Goal: Transaction & Acquisition: Purchase product/service

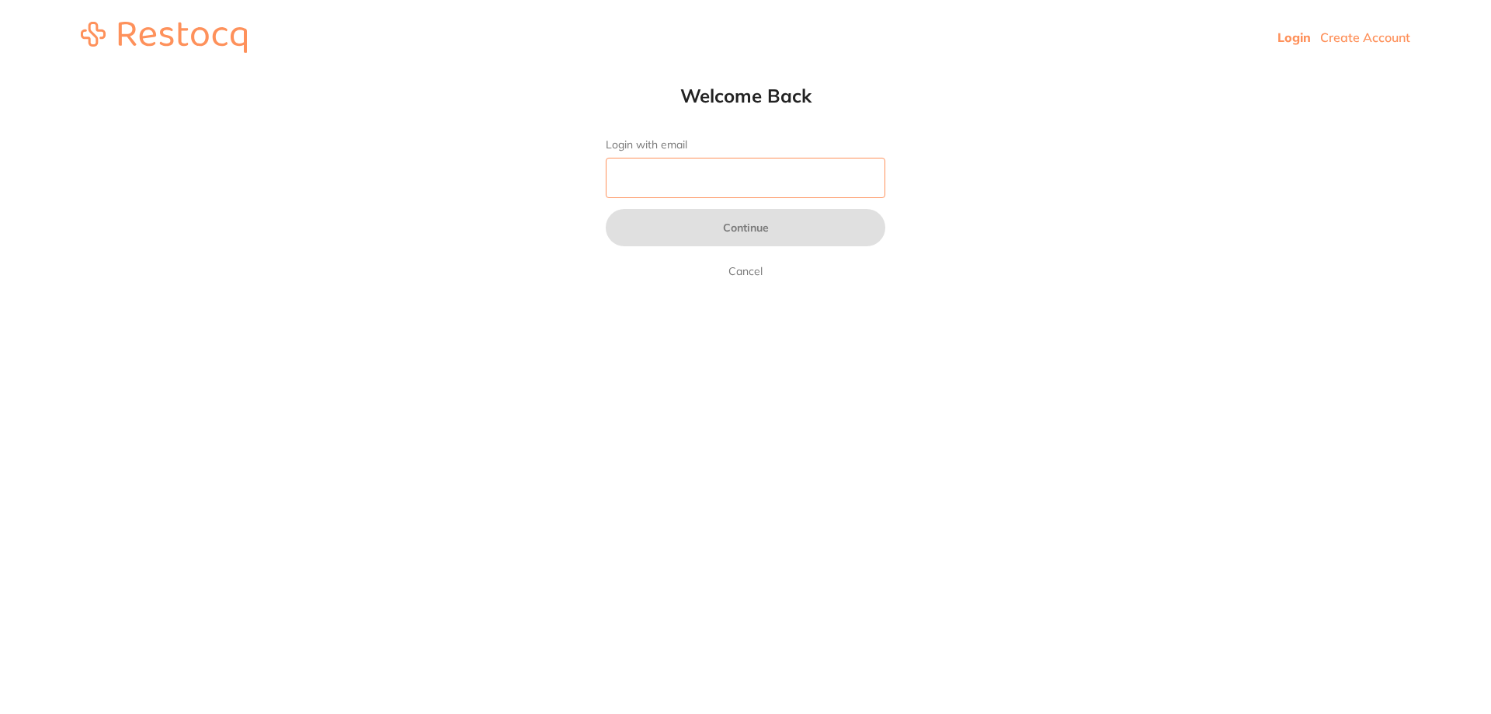
click at [662, 170] on input "Login with email" at bounding box center [746, 178] width 280 height 40
type input "j"
type input "[EMAIL_ADDRESS][DOMAIN_NAME]"
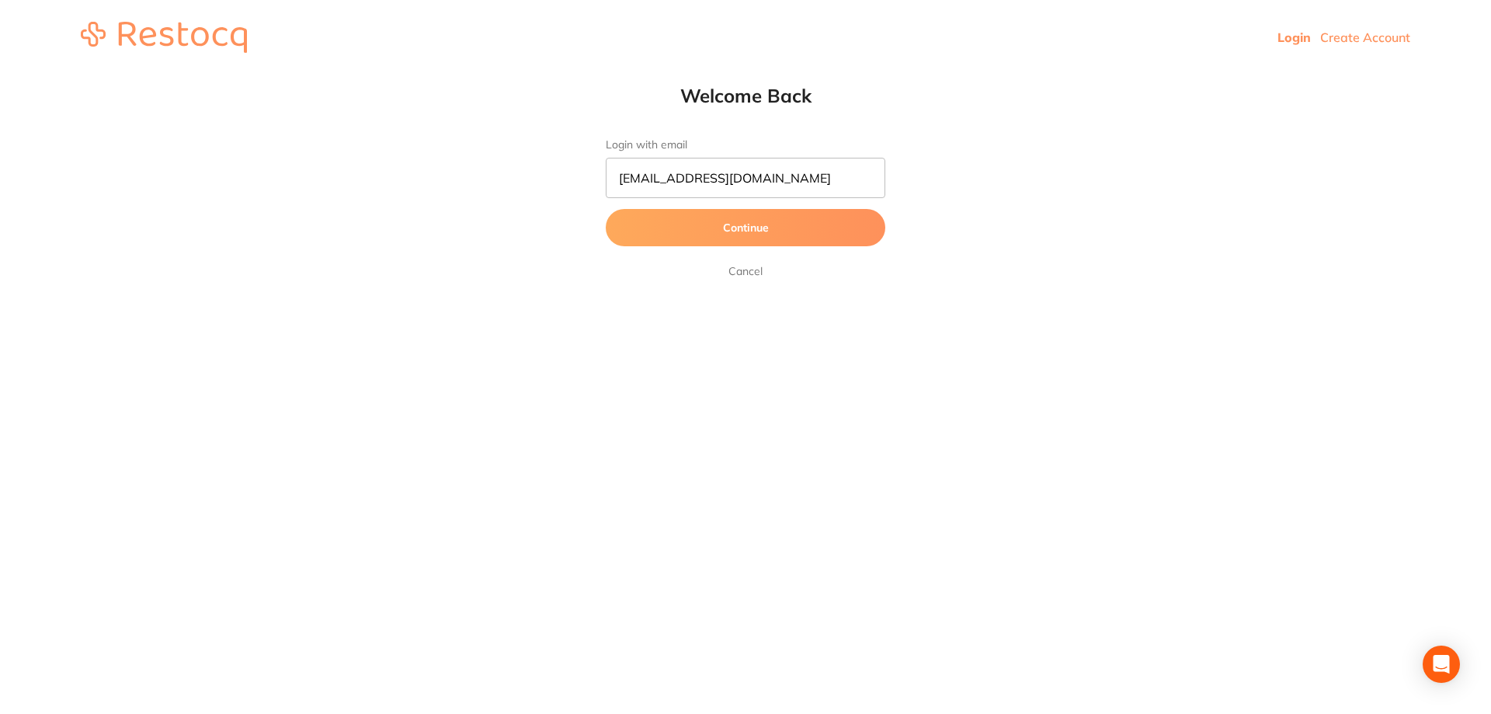
click at [694, 233] on button "Continue" at bounding box center [746, 227] width 280 height 37
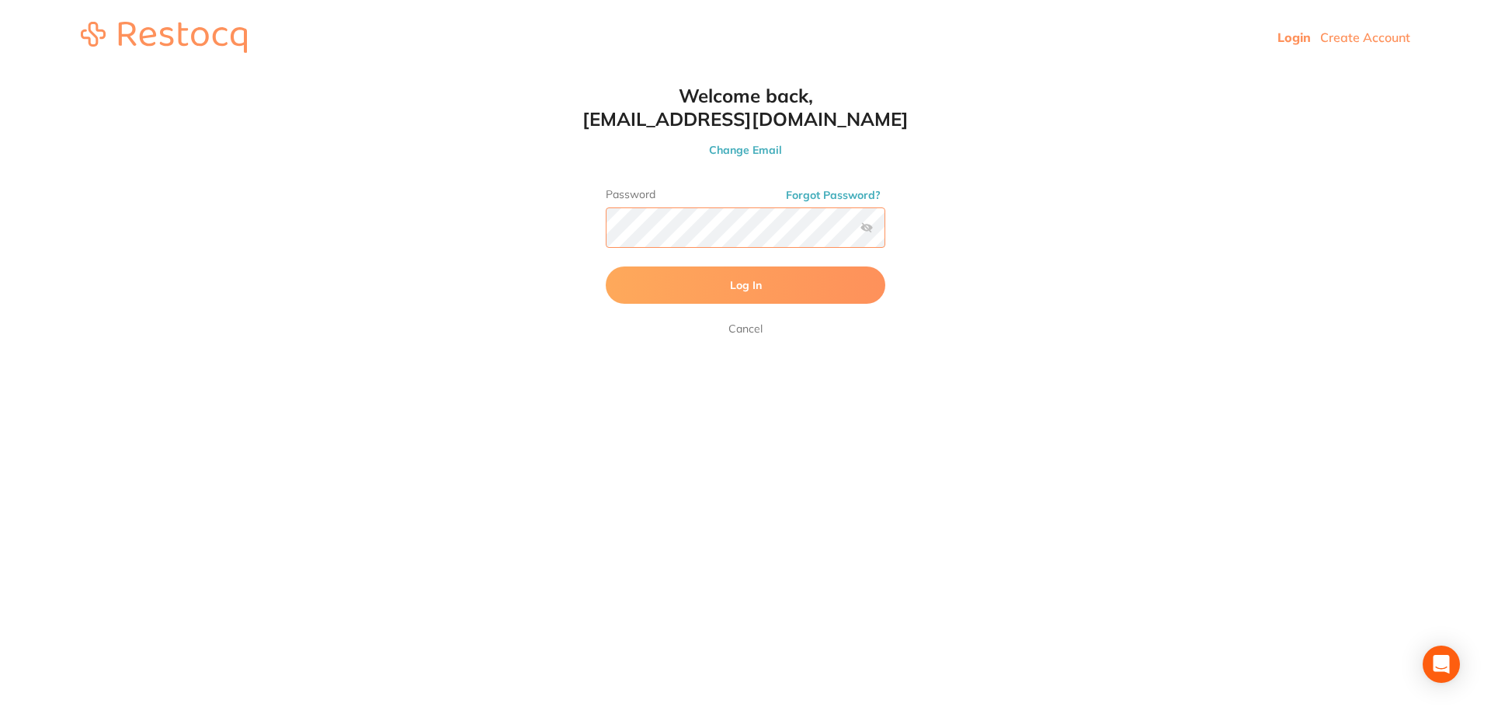
click at [606, 266] on button "Log In" at bounding box center [746, 284] width 280 height 37
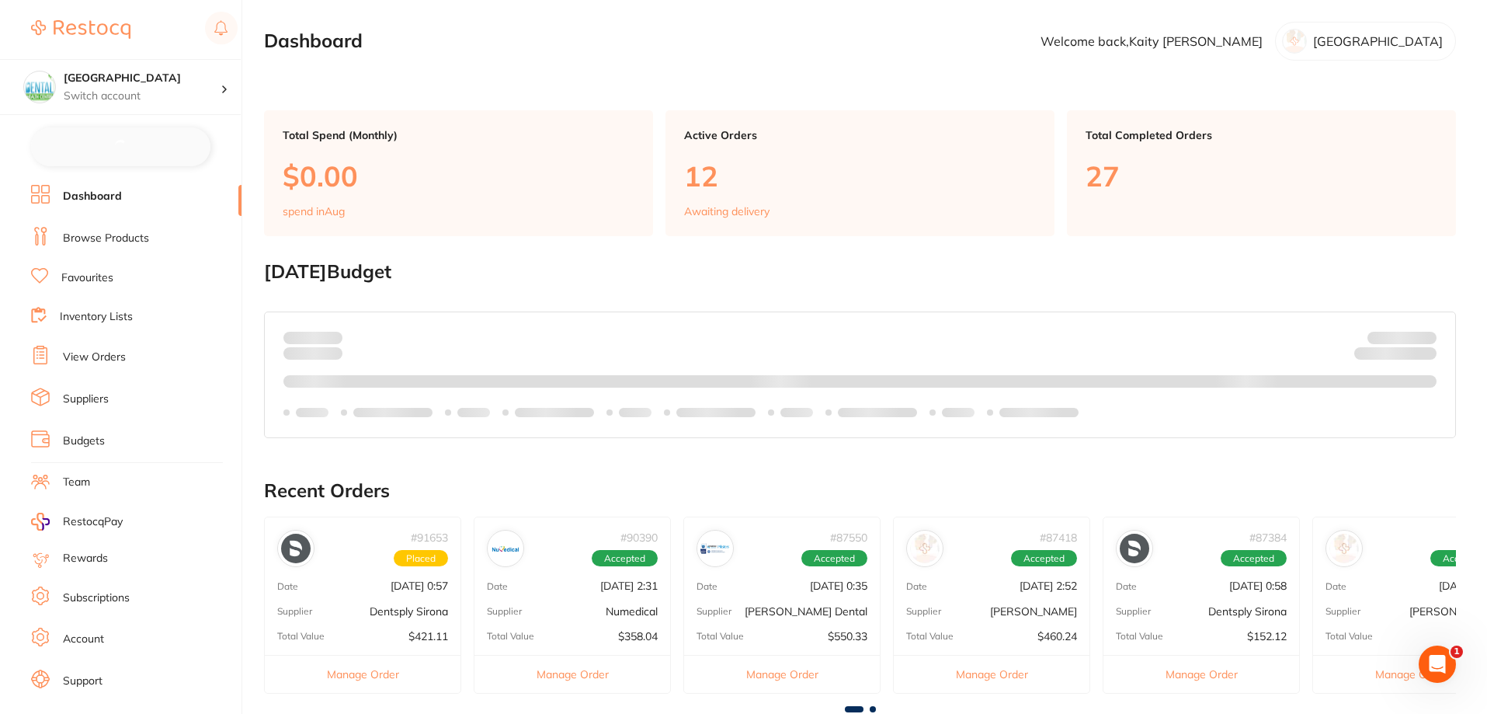
click at [126, 225] on ul "Dashboard Browse Products Favourites Inventory Lists View Orders Suppliers Budg…" at bounding box center [136, 453] width 210 height 536
click at [126, 231] on link "Browse Products" at bounding box center [106, 239] width 86 height 16
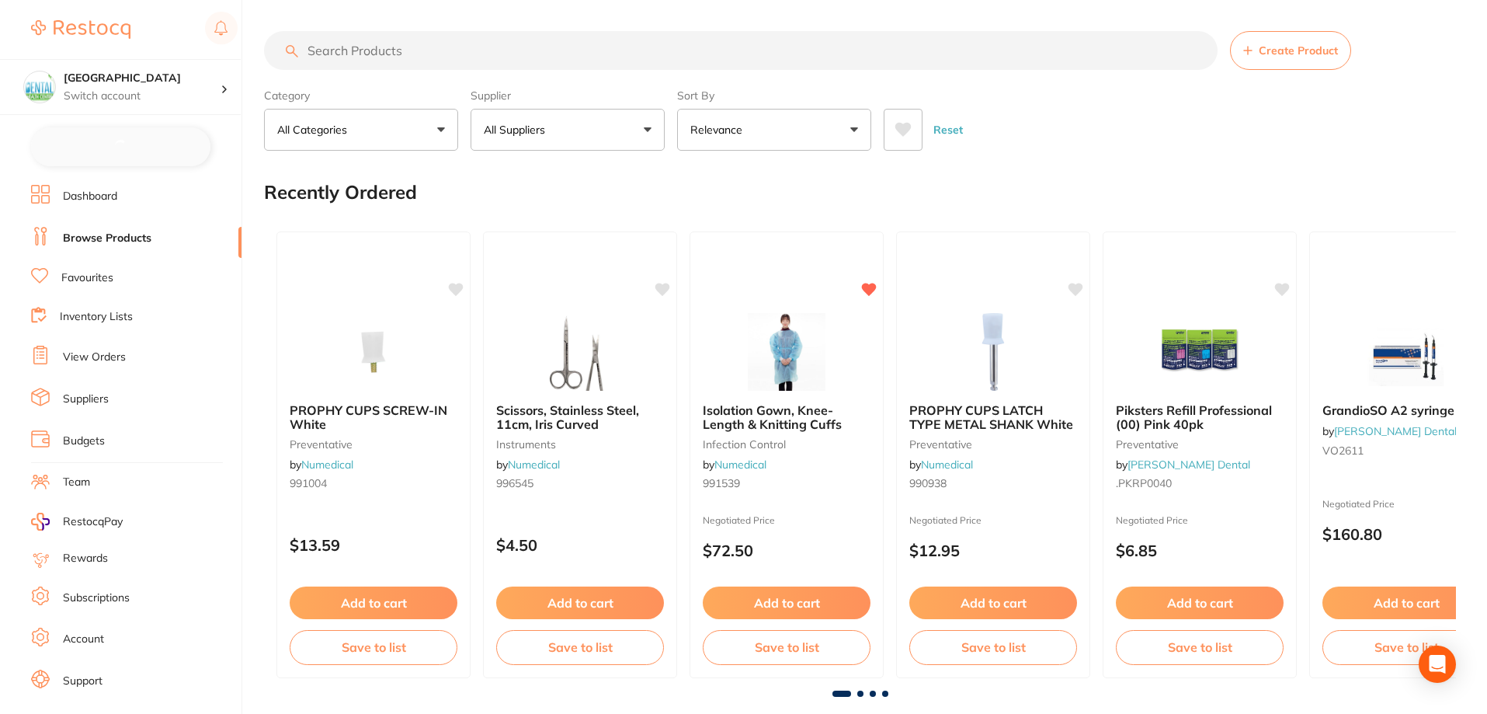
click at [574, 40] on input "search" at bounding box center [741, 50] width 954 height 39
click at [530, 49] on input "search" at bounding box center [741, 50] width 954 height 39
paste input "990022"
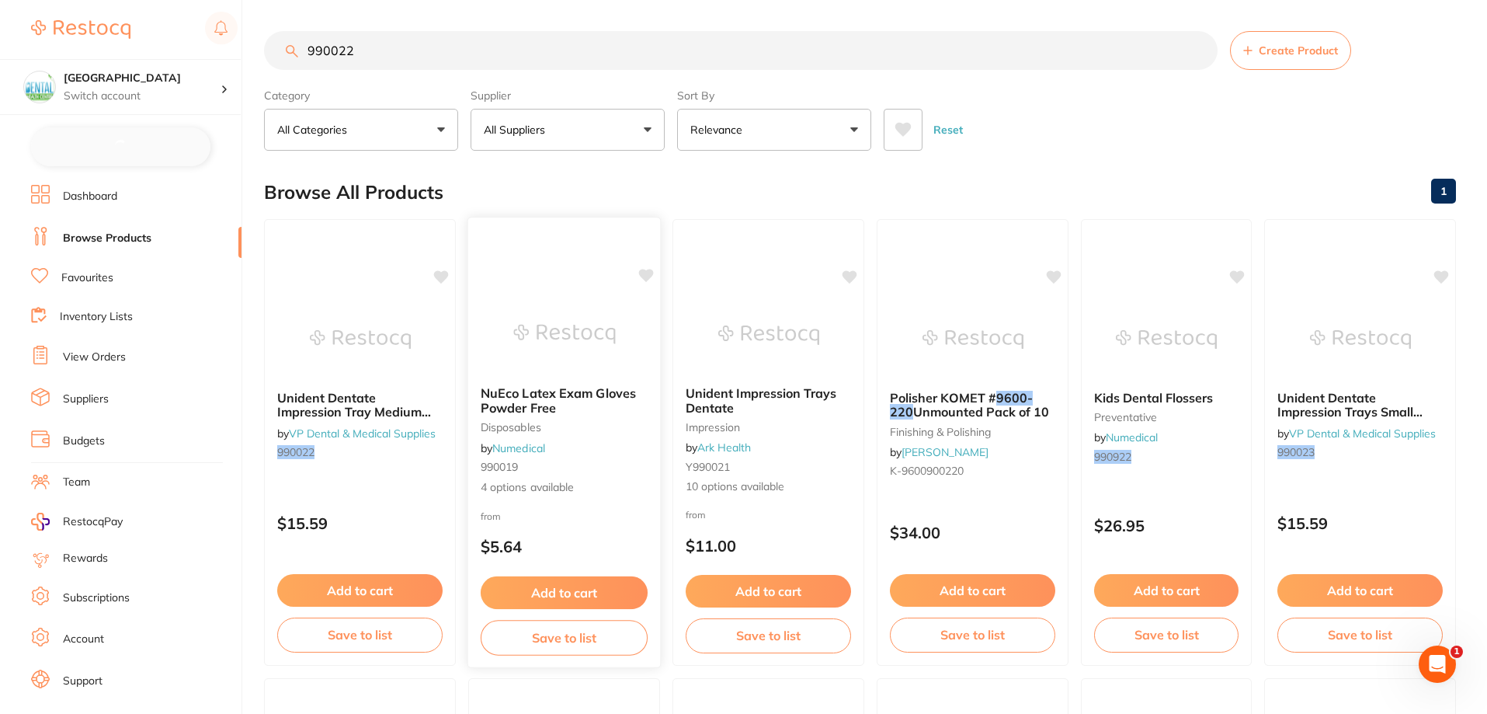
type input "990022"
click at [526, 401] on span "NuEco Latex Exam Gloves Powder Free" at bounding box center [558, 400] width 155 height 30
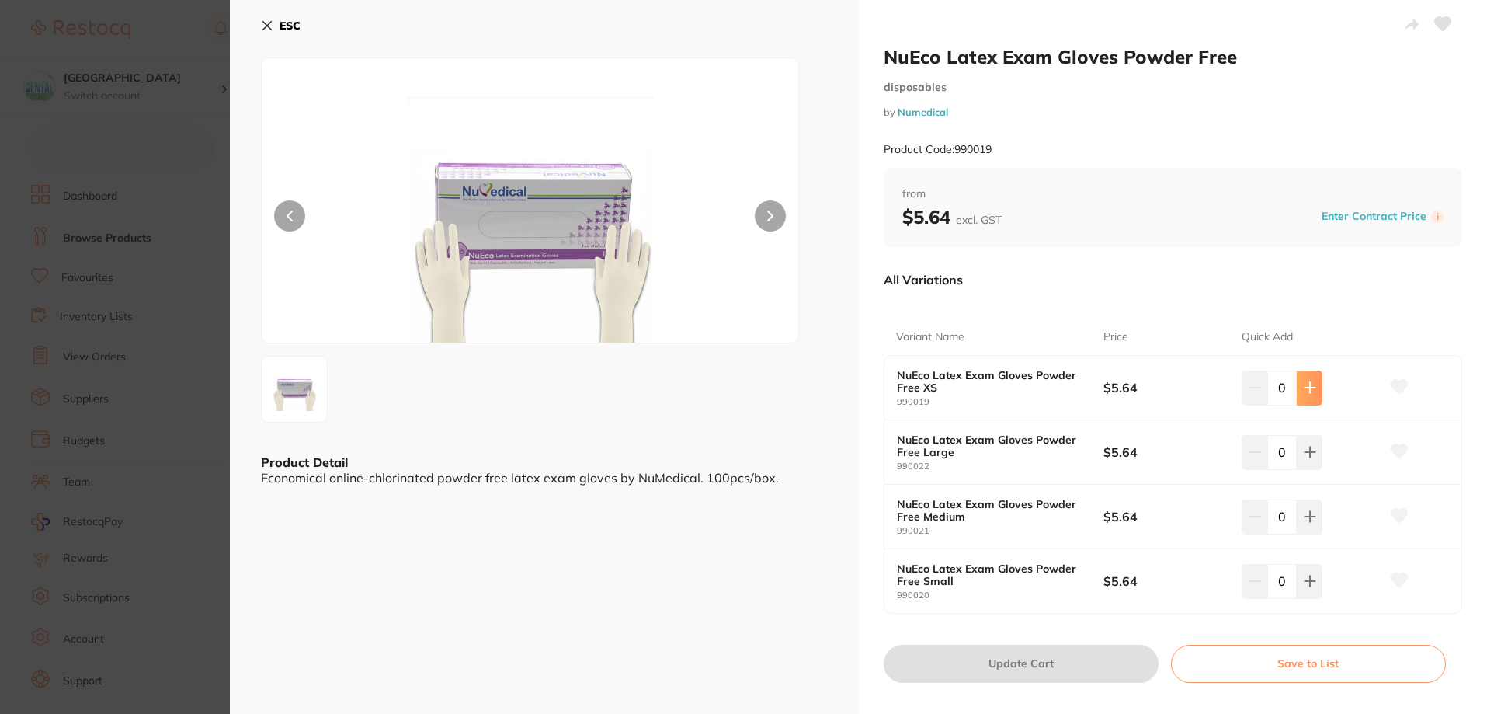
click at [1304, 386] on icon at bounding box center [1310, 387] width 12 height 12
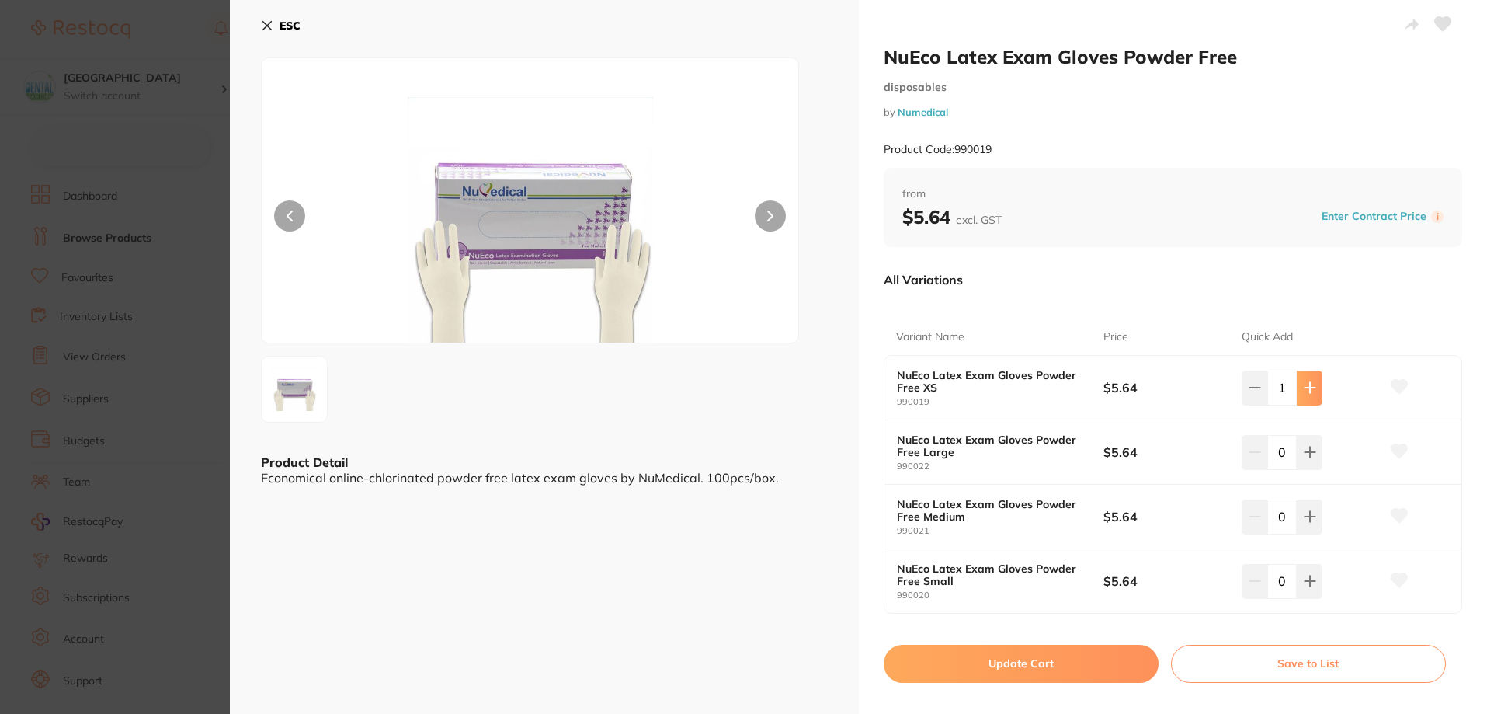
click at [1304, 386] on icon at bounding box center [1310, 387] width 12 height 12
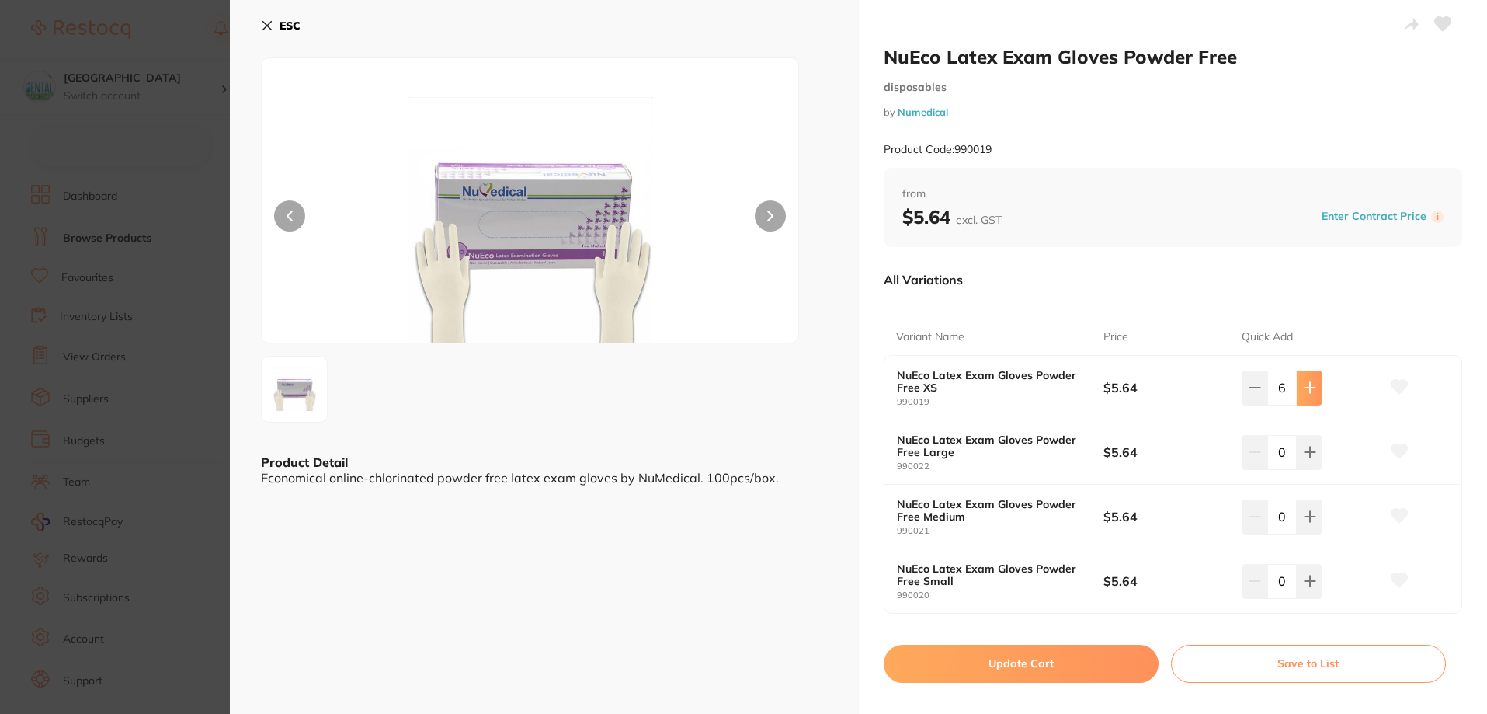
click at [1304, 386] on icon at bounding box center [1310, 387] width 12 height 12
type input "10"
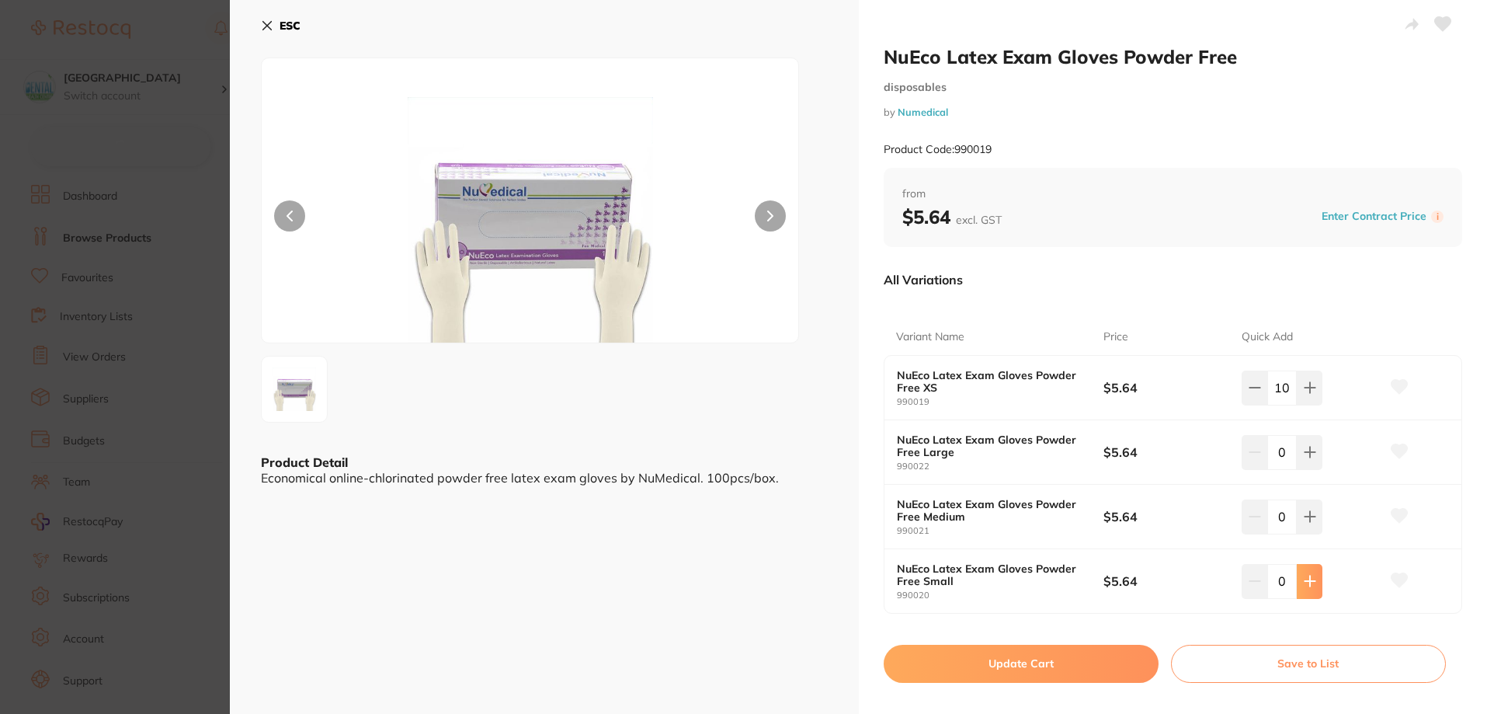
click at [1308, 588] on button at bounding box center [1310, 581] width 26 height 34
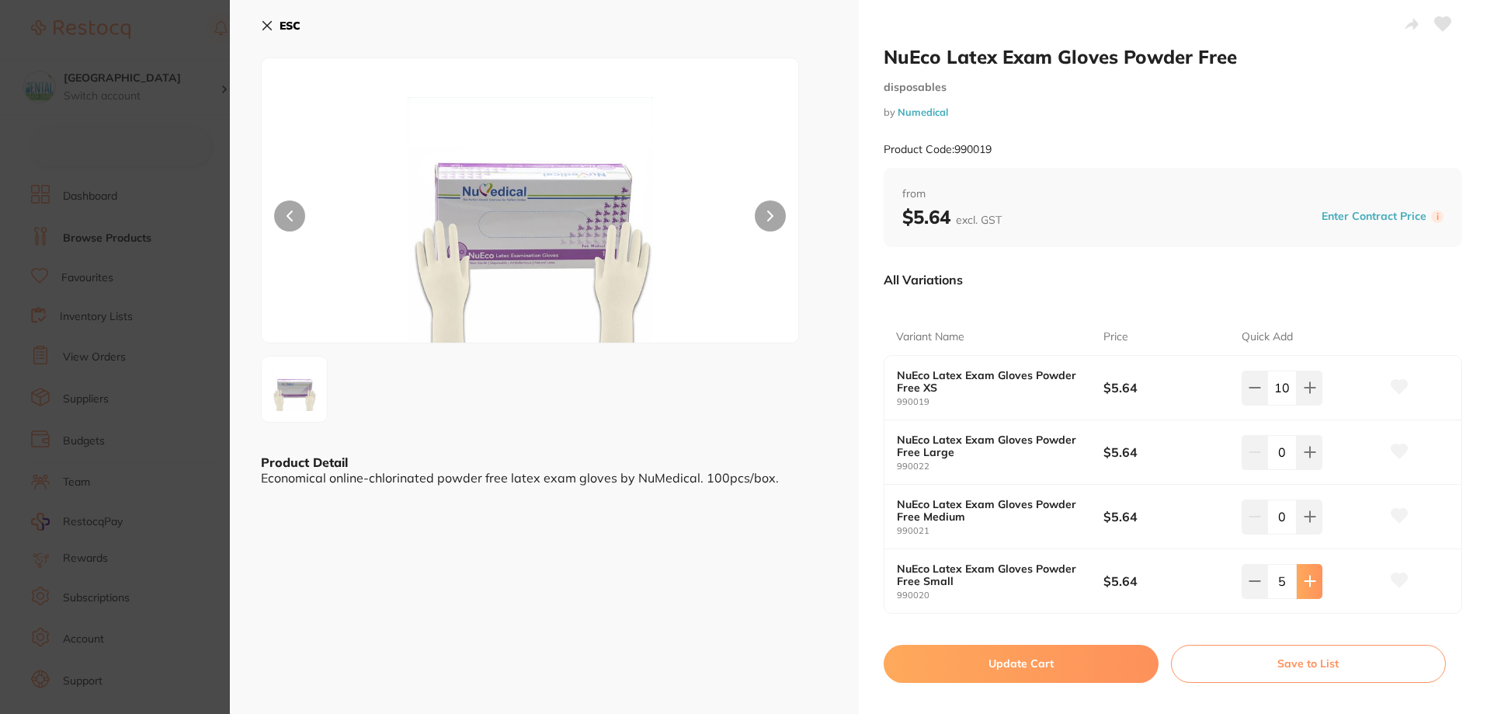
click at [1308, 588] on button at bounding box center [1310, 581] width 26 height 34
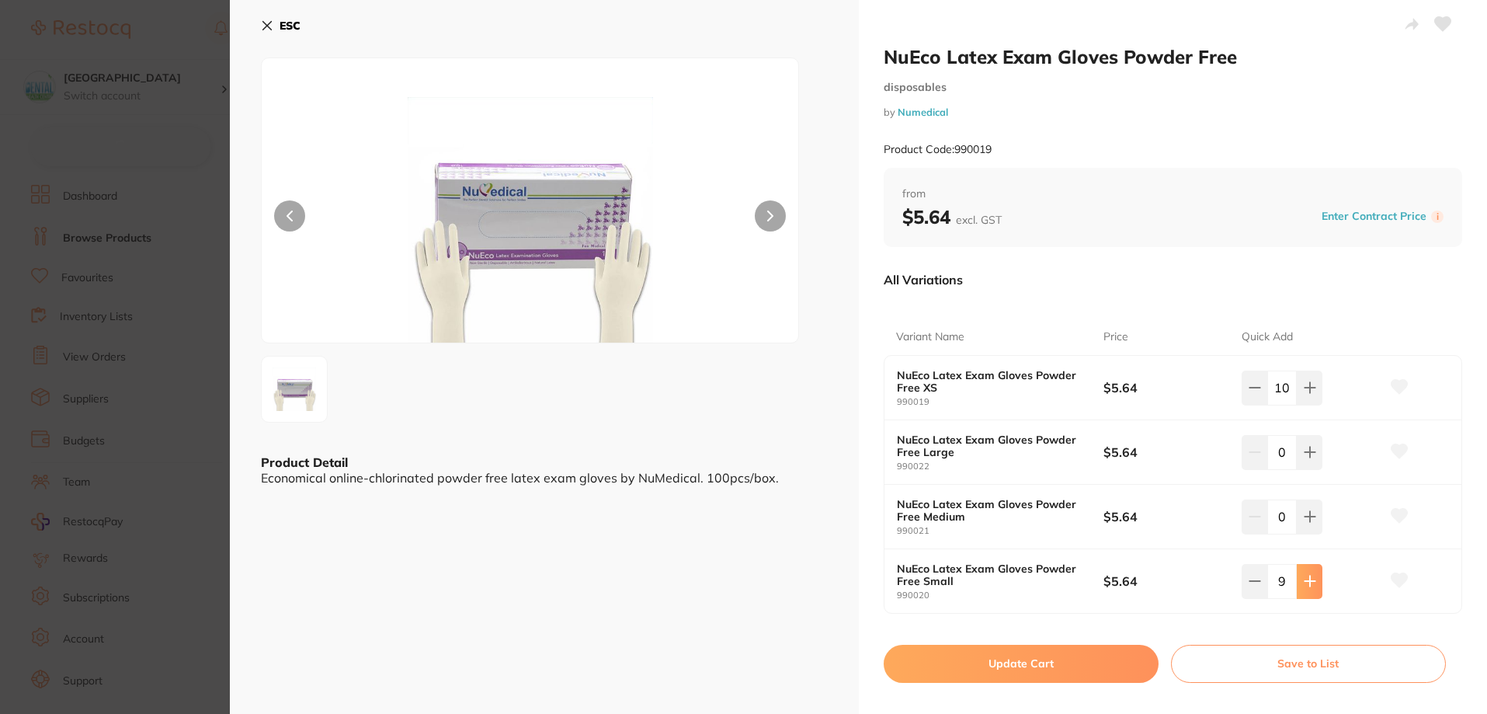
type input "10"
click at [1052, 669] on button "Update Cart" at bounding box center [1021, 662] width 275 height 37
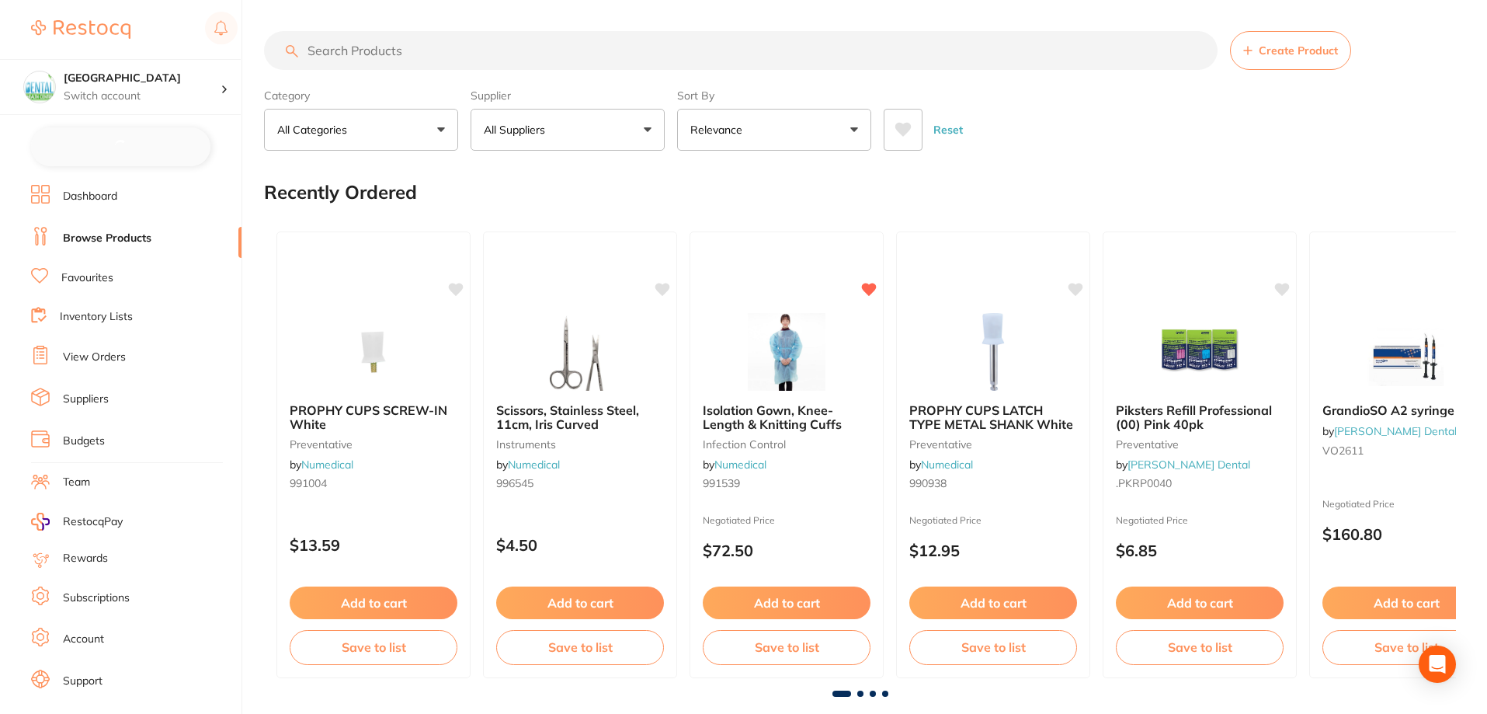
click at [166, 153] on button at bounding box center [120, 146] width 179 height 39
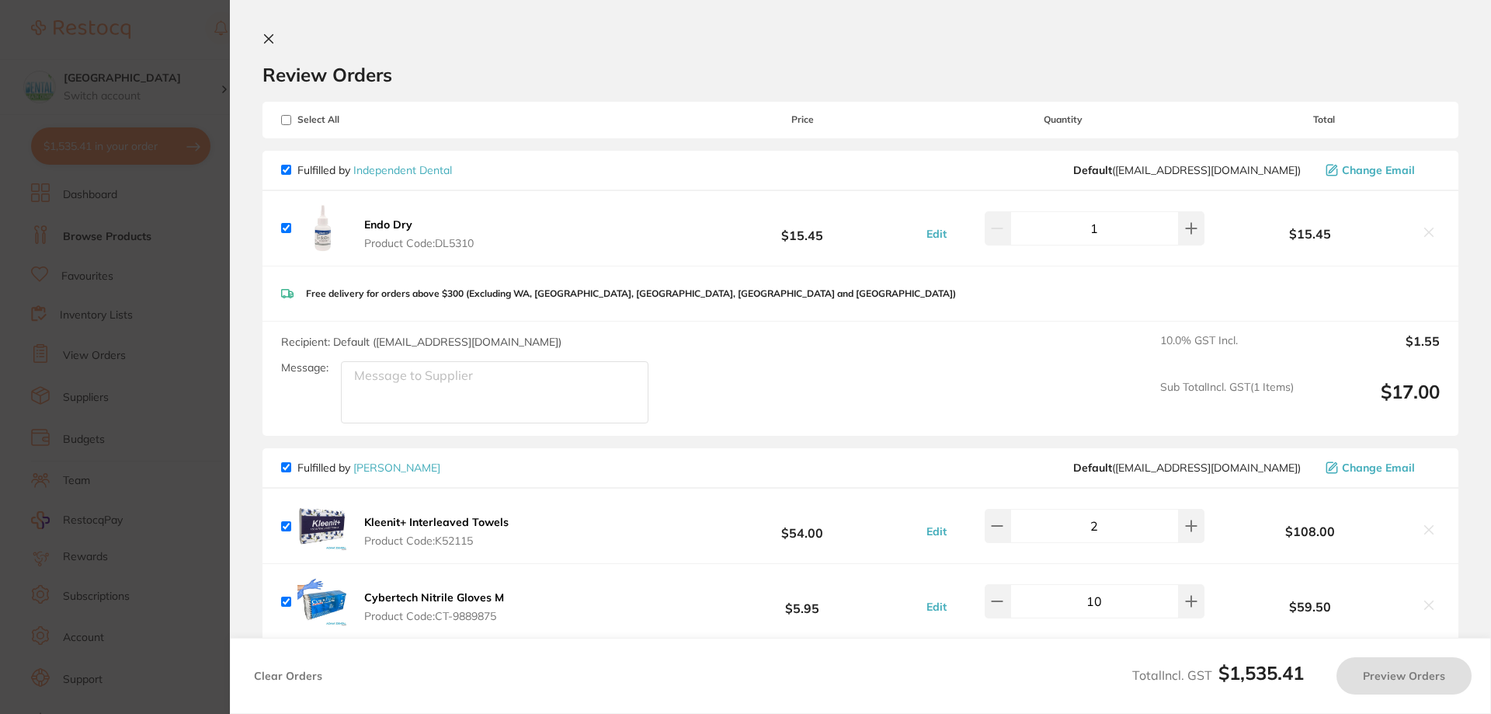
checkbox input "true"
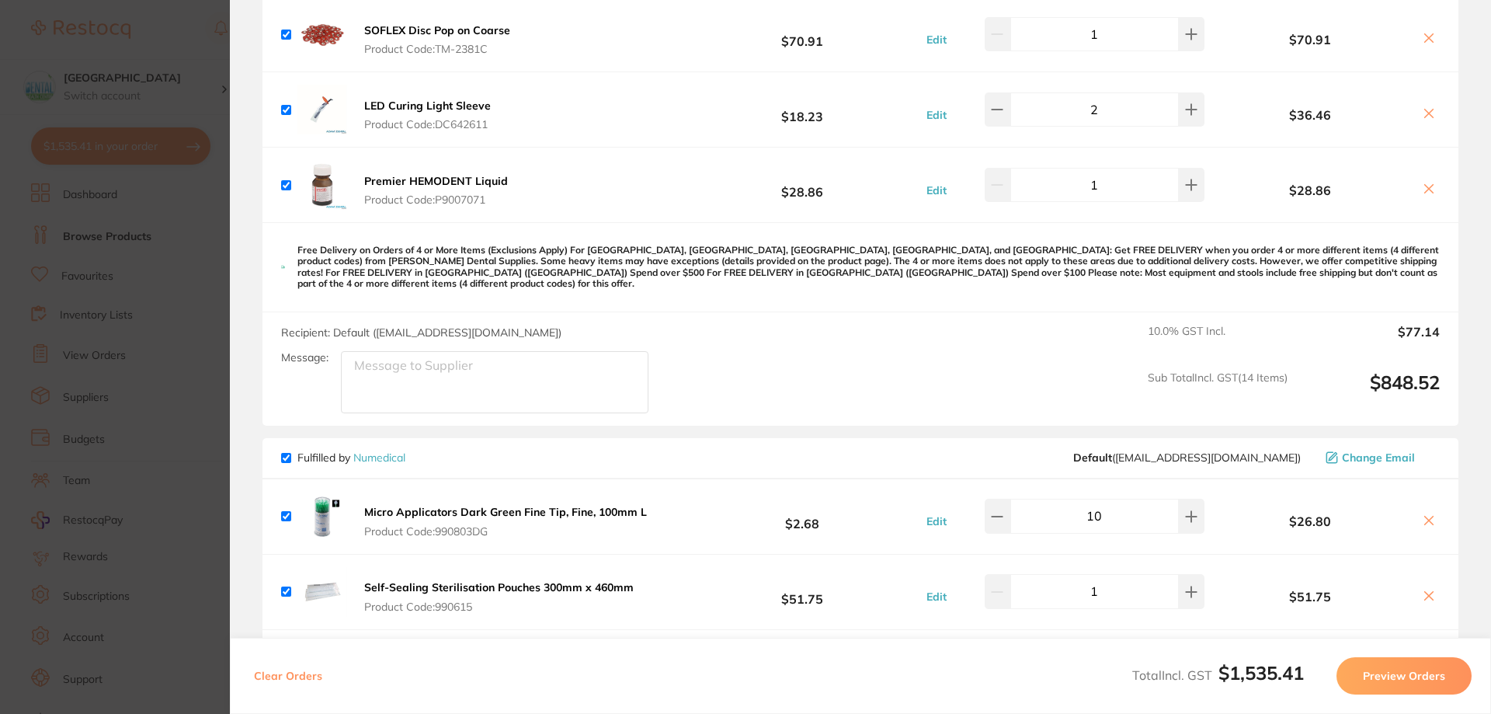
scroll to position [1746, 0]
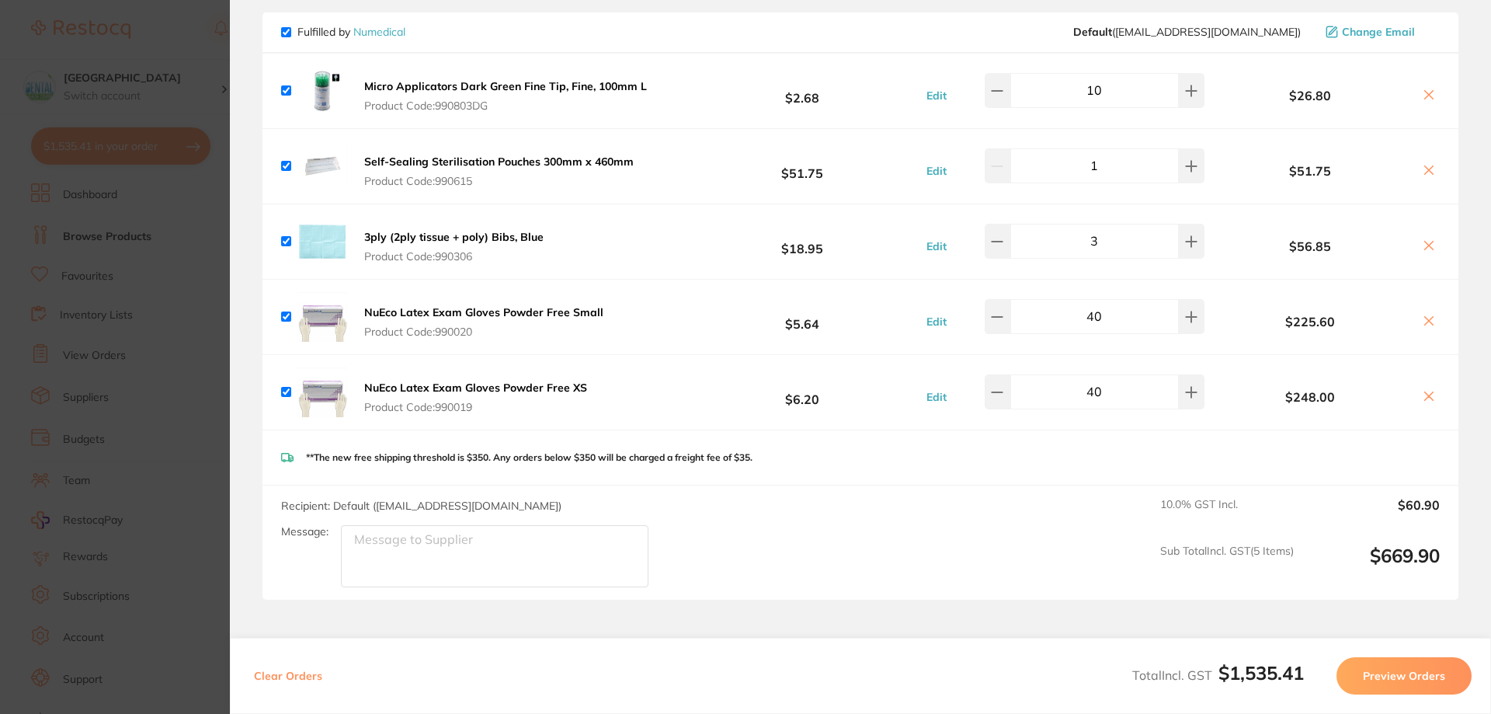
click at [938, 314] on button "Edit" at bounding box center [937, 321] width 30 height 14
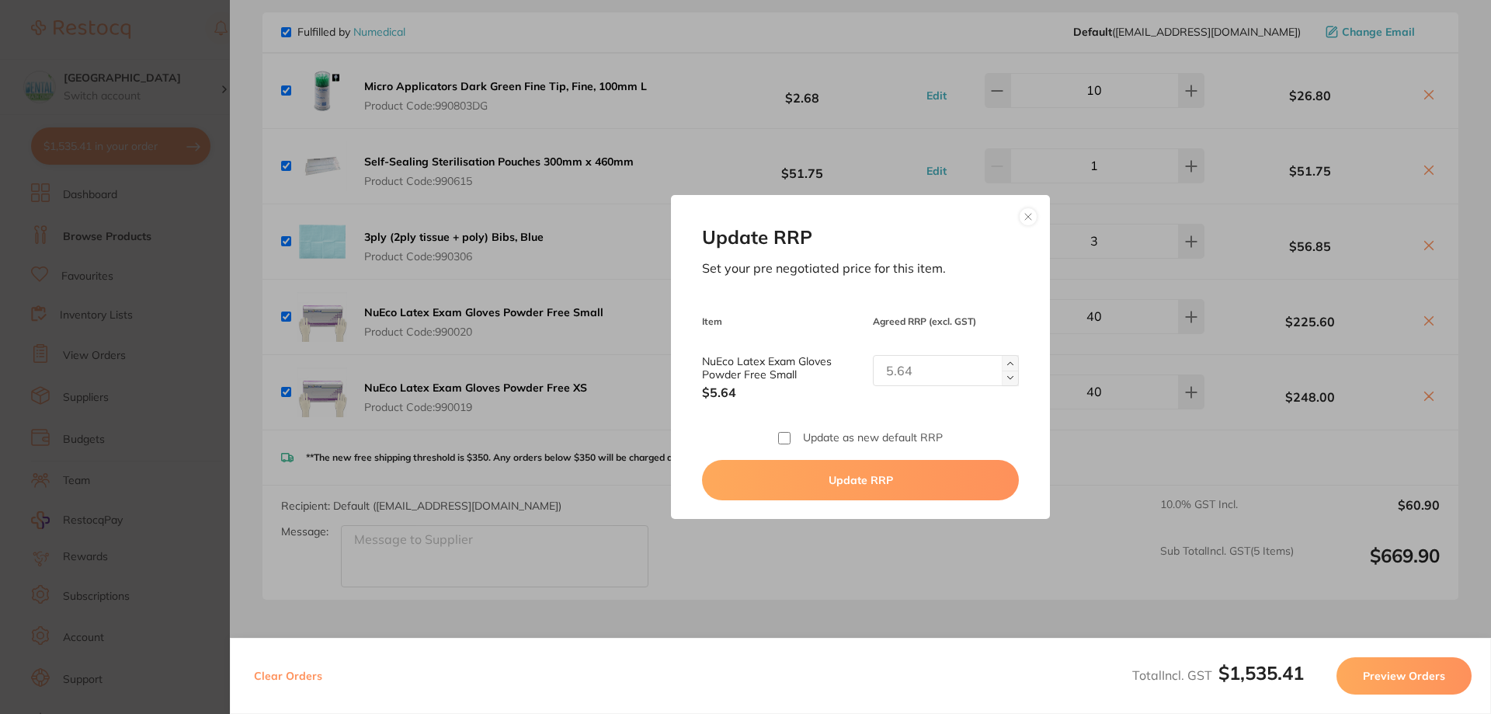
click at [923, 370] on input "NuEco Latex Exam Gloves Powder Free Small" at bounding box center [946, 370] width 146 height 31
type input "6.20"
click at [843, 443] on label "Update as new default RRP" at bounding box center [873, 437] width 140 height 12
click at [790, 443] on input "Update as new default RRP" at bounding box center [784, 438] width 12 height 12
checkbox input "true"
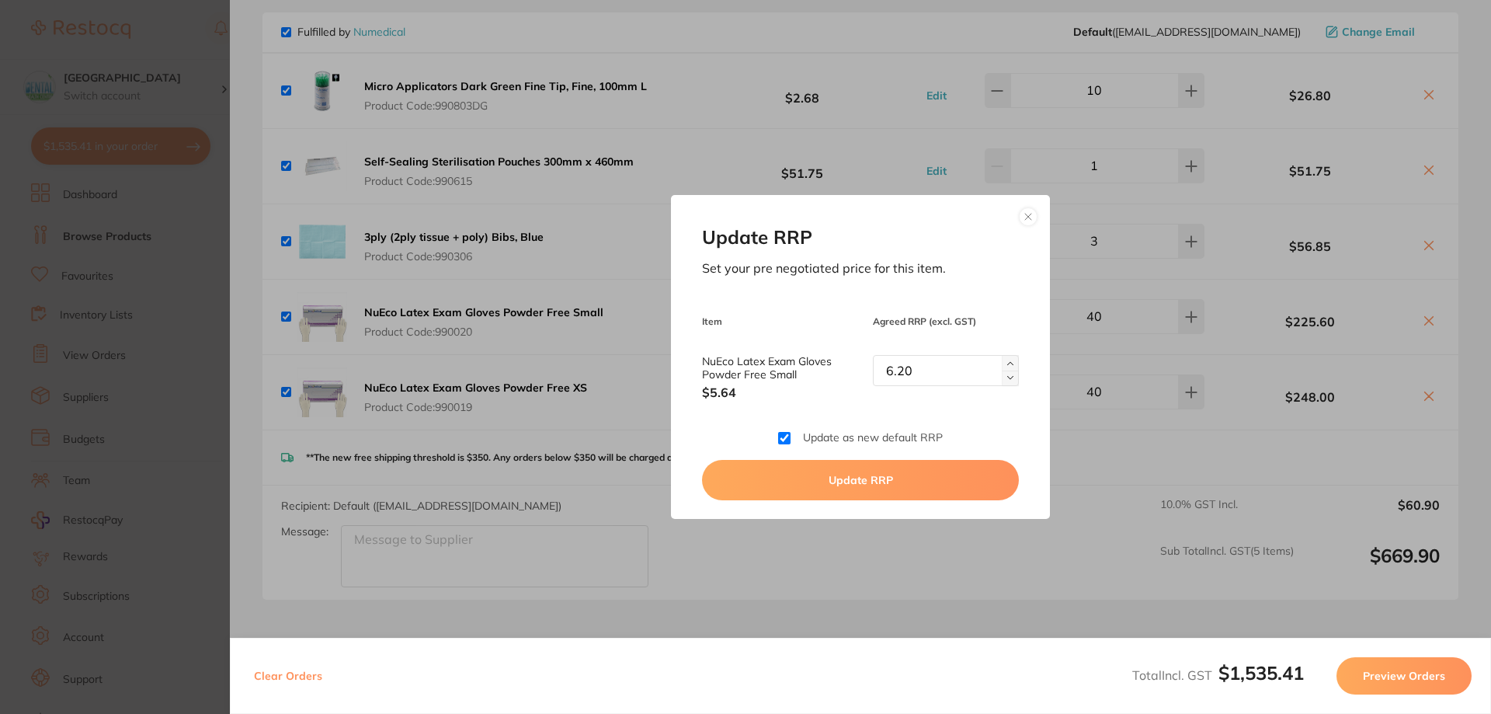
click at [838, 466] on button "Update RRP" at bounding box center [860, 480] width 316 height 40
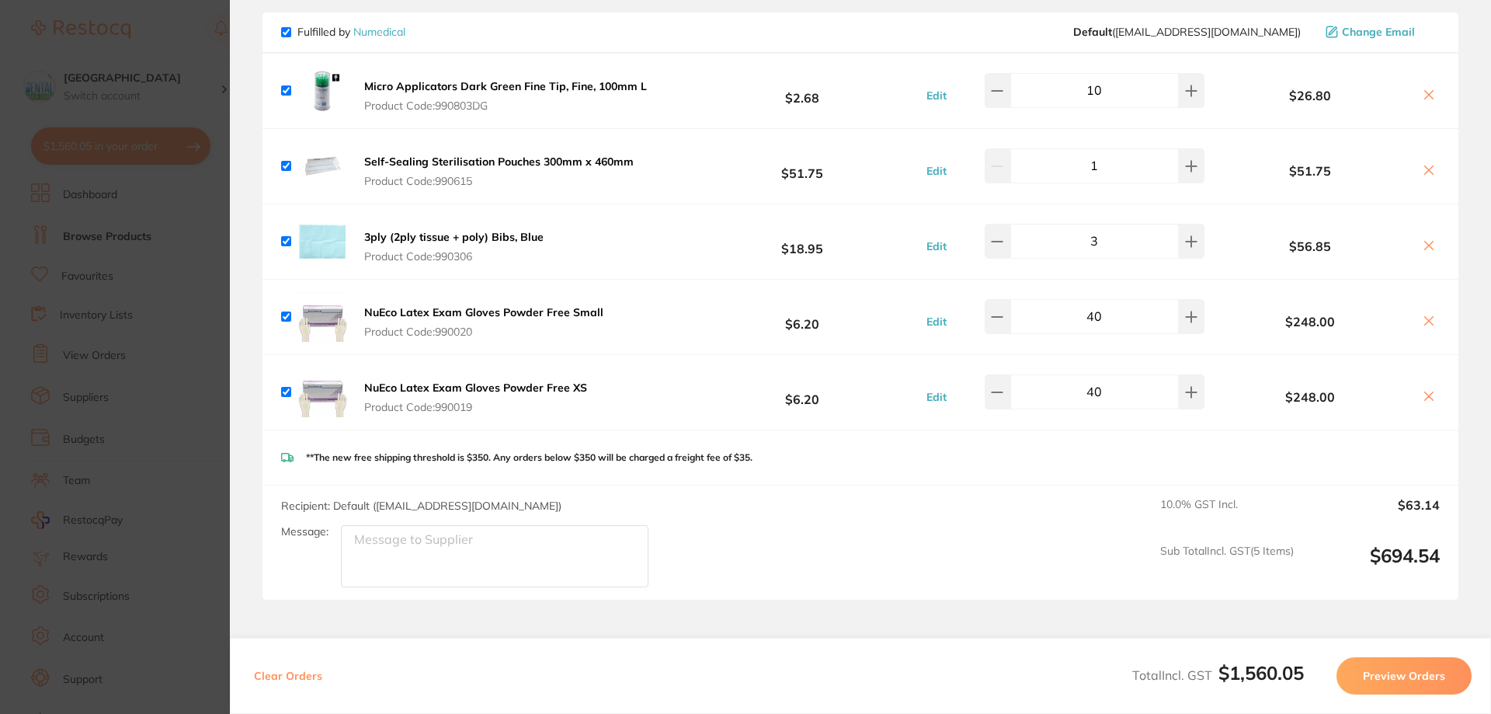
checkbox input "false"
click at [1010, 299] on button at bounding box center [998, 316] width 26 height 34
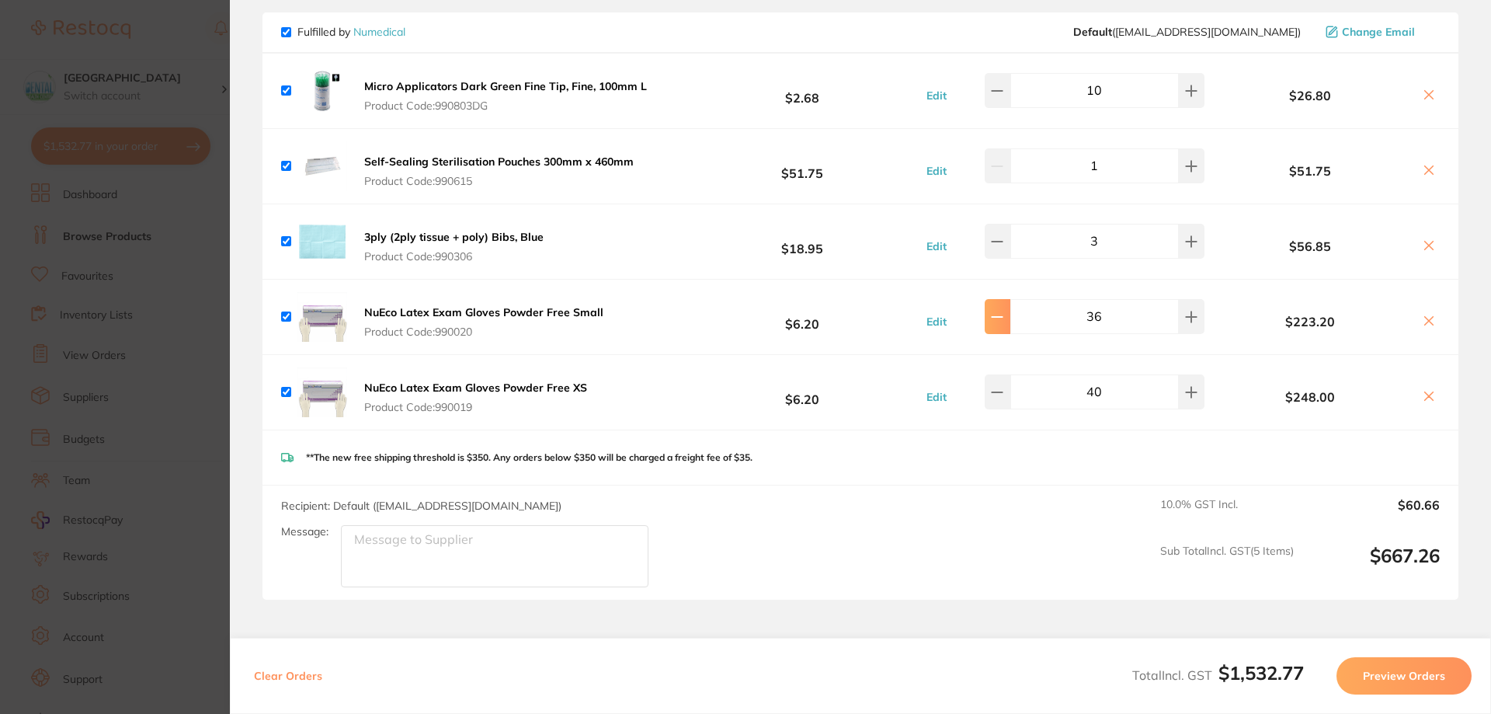
click at [1010, 299] on button at bounding box center [998, 316] width 26 height 34
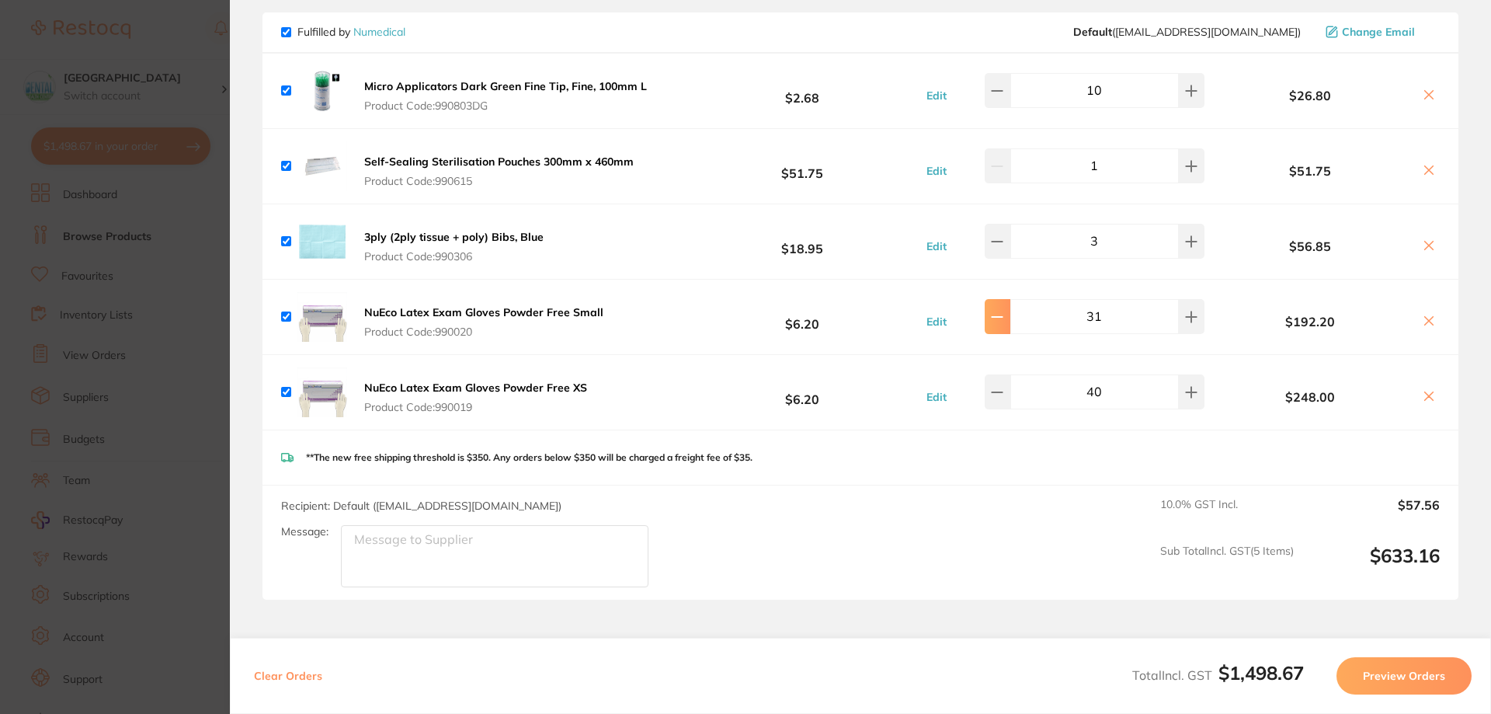
click at [1010, 299] on button at bounding box center [998, 316] width 26 height 34
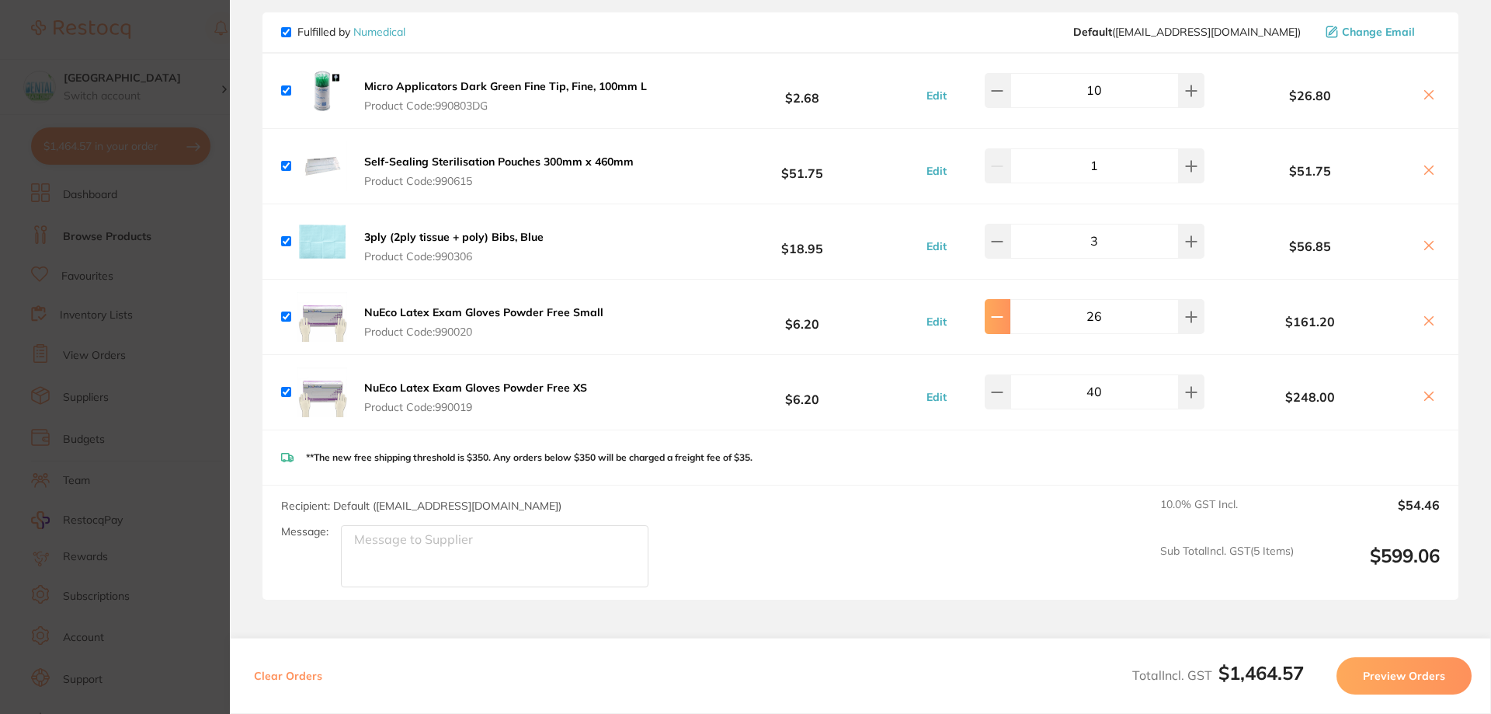
click at [1010, 299] on button at bounding box center [998, 316] width 26 height 34
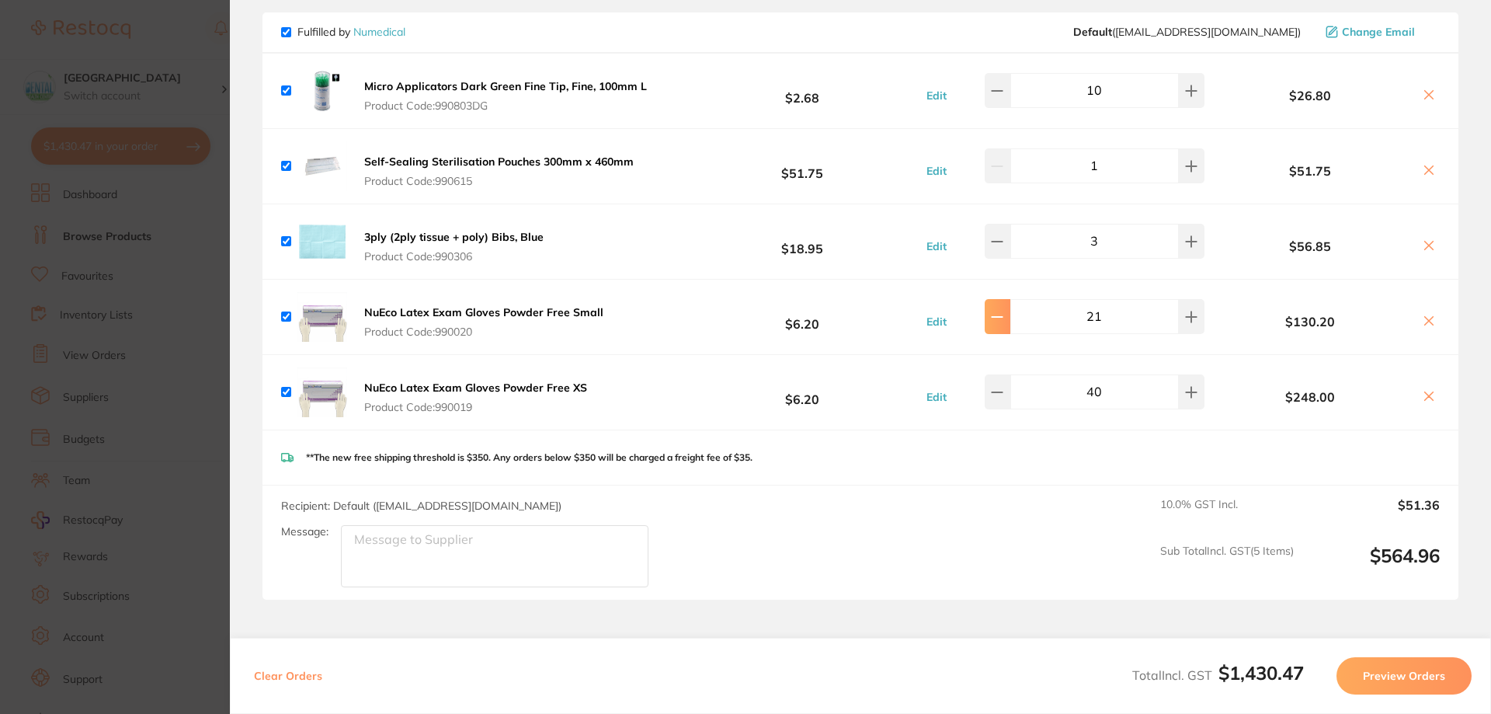
click at [1010, 299] on button at bounding box center [998, 316] width 26 height 34
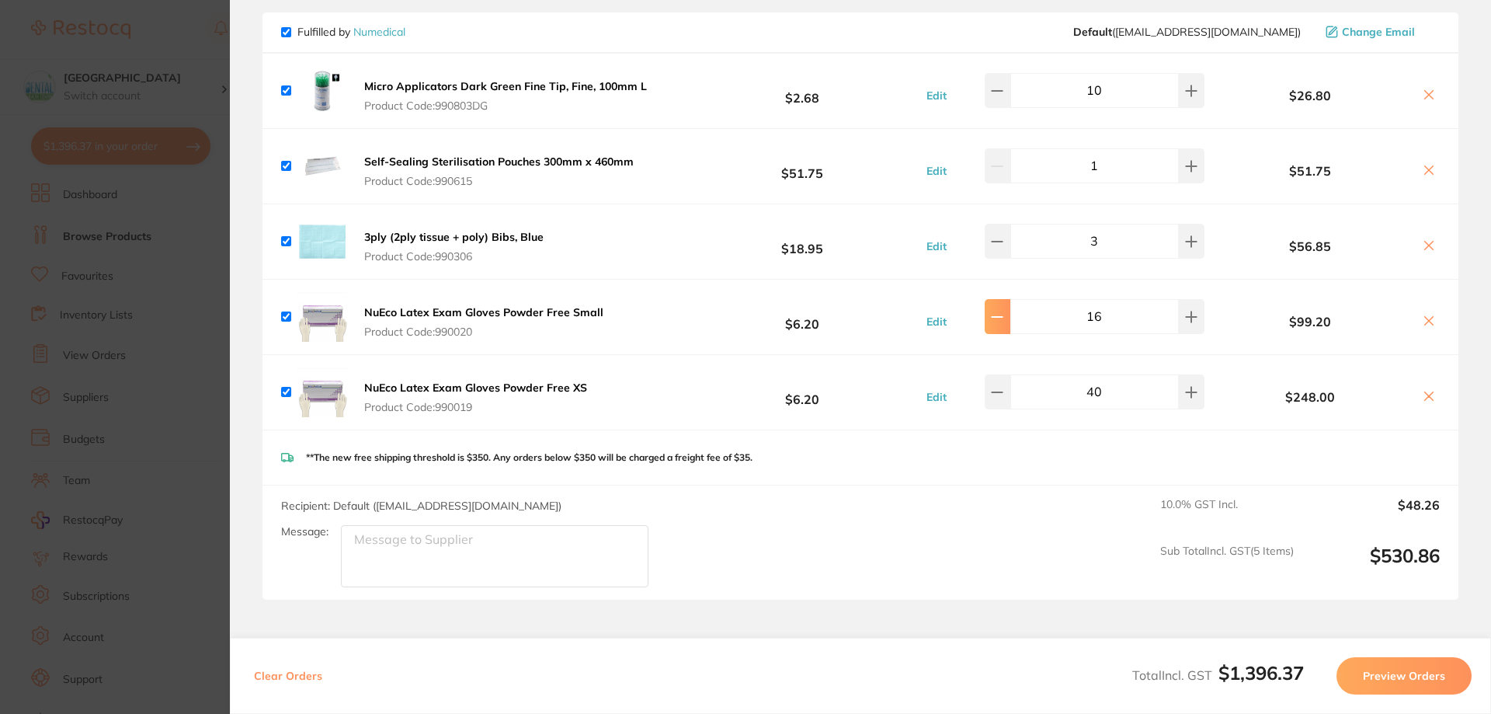
click at [1010, 299] on button at bounding box center [998, 316] width 26 height 34
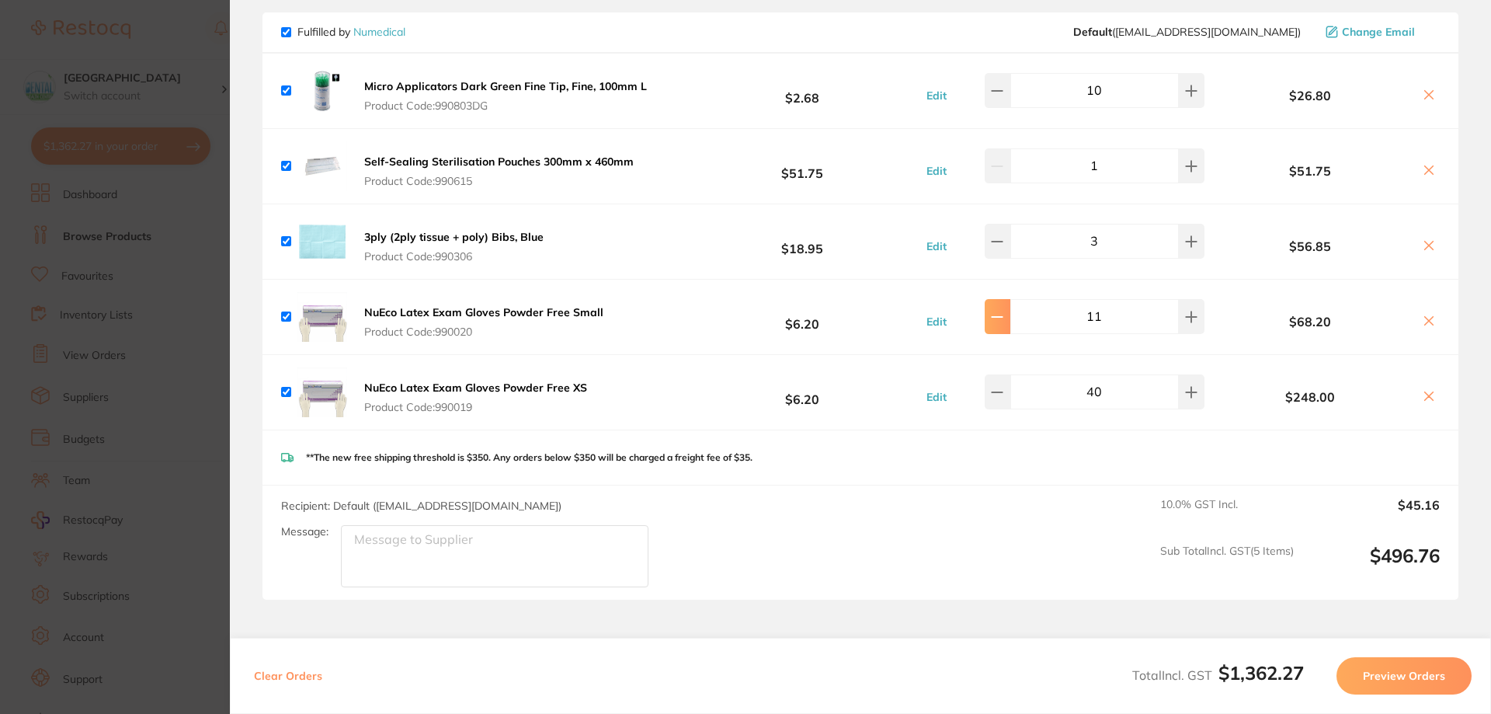
click at [1010, 299] on button at bounding box center [998, 316] width 26 height 34
type input "10"
click at [990, 374] on div "40" at bounding box center [1079, 391] width 249 height 34
click at [997, 374] on button at bounding box center [998, 391] width 26 height 34
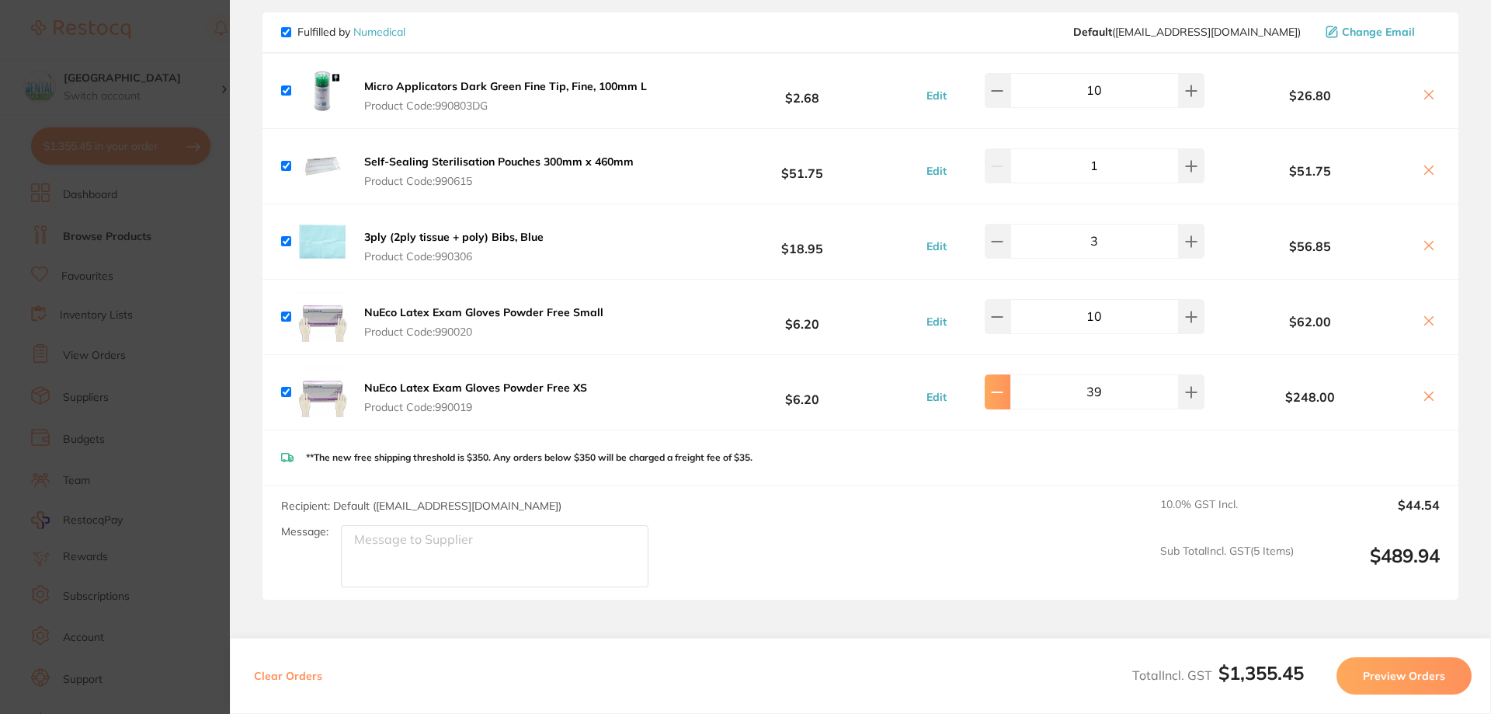
click at [997, 386] on icon at bounding box center [997, 392] width 12 height 12
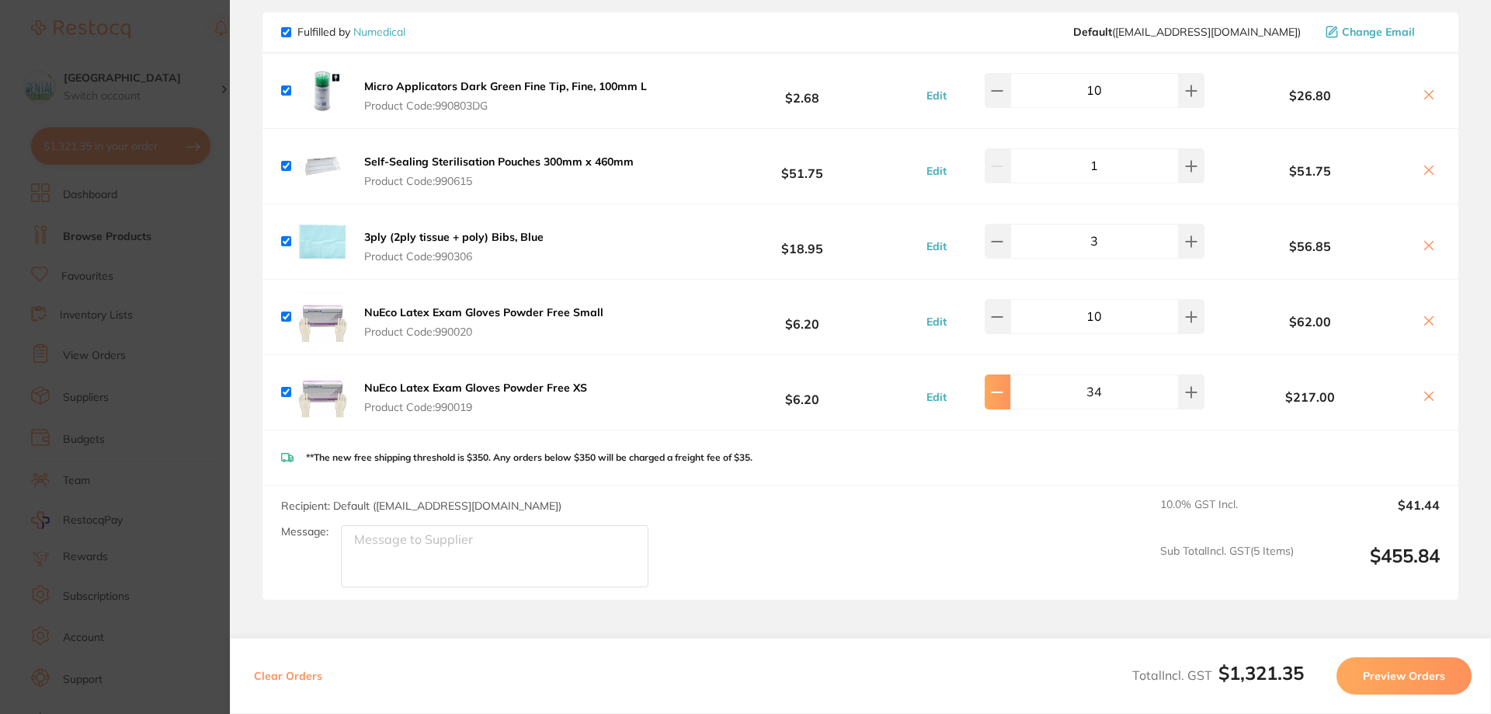
click at [997, 386] on icon at bounding box center [997, 392] width 12 height 12
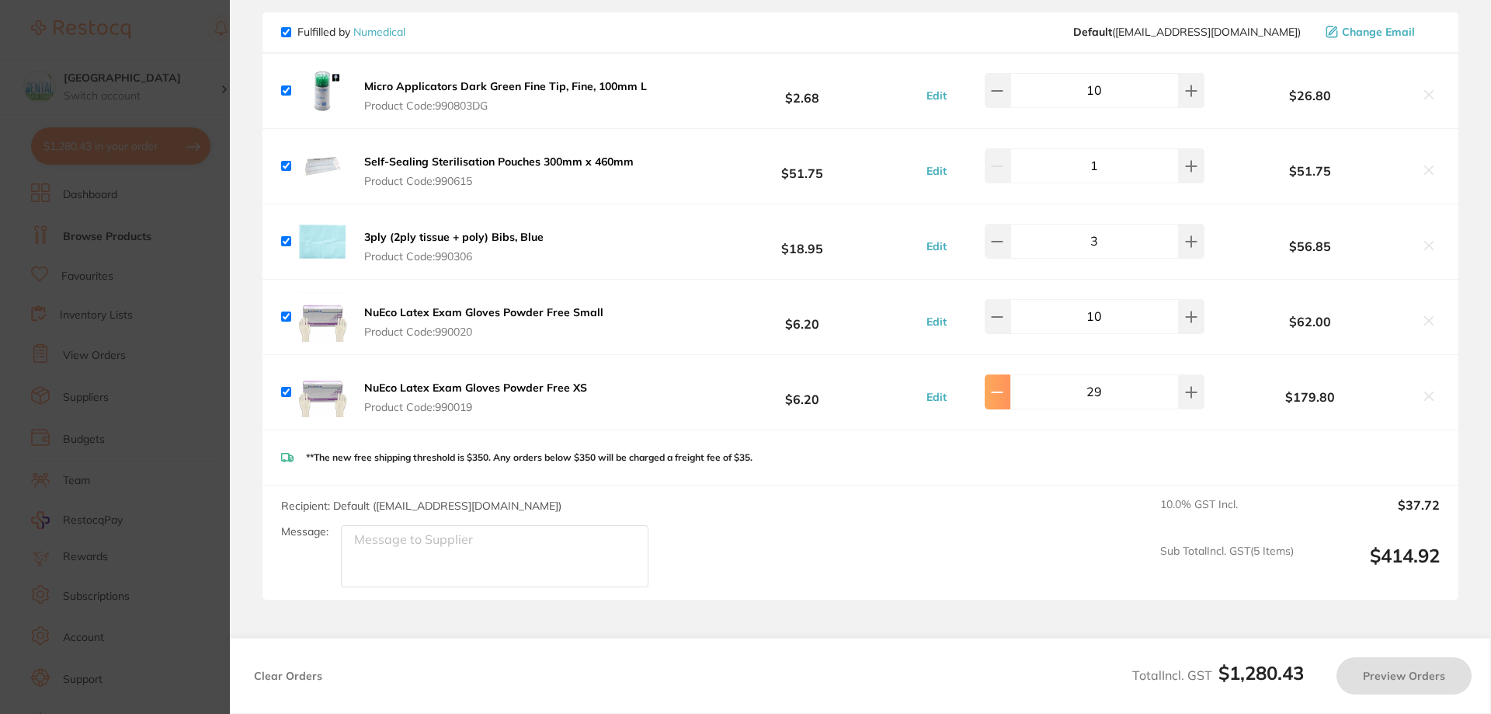
click at [997, 386] on icon at bounding box center [997, 392] width 12 height 12
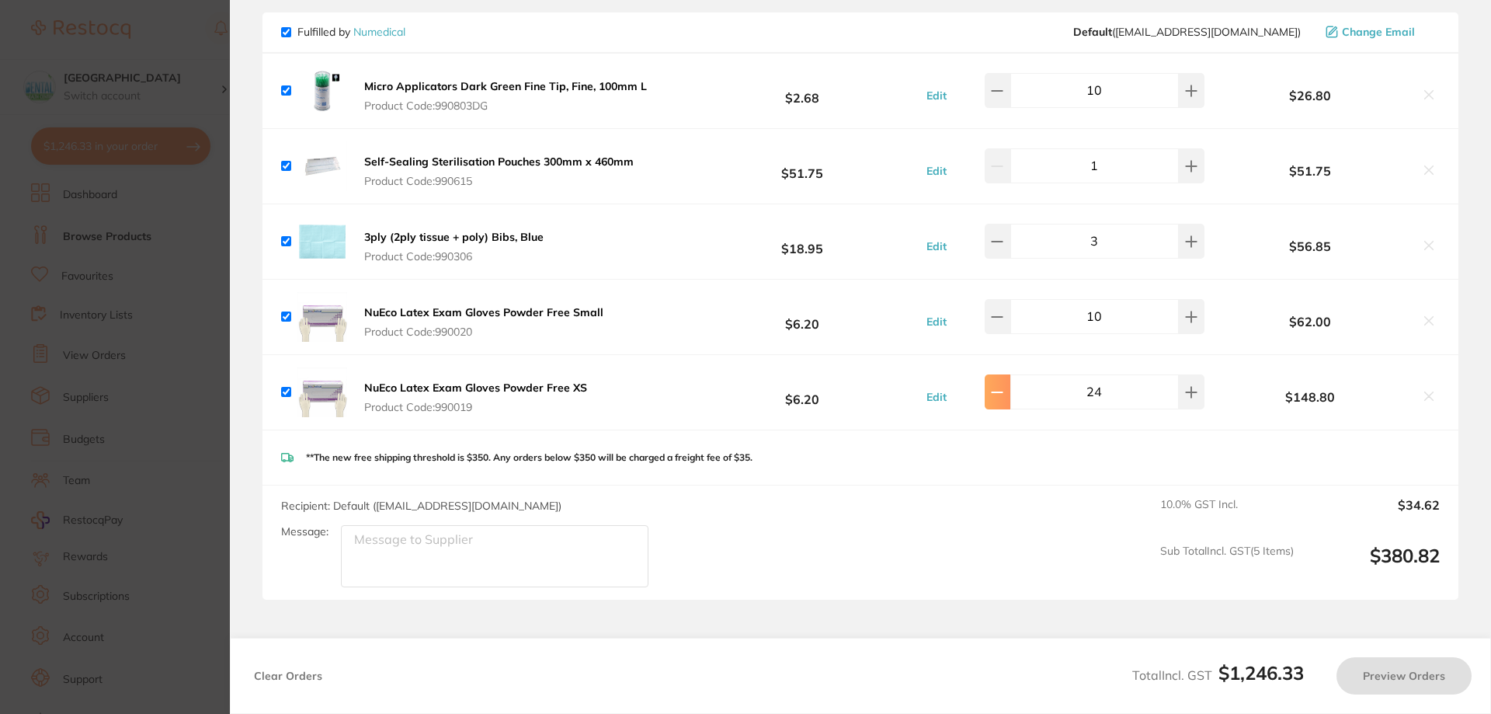
click at [997, 386] on icon at bounding box center [997, 392] width 12 height 12
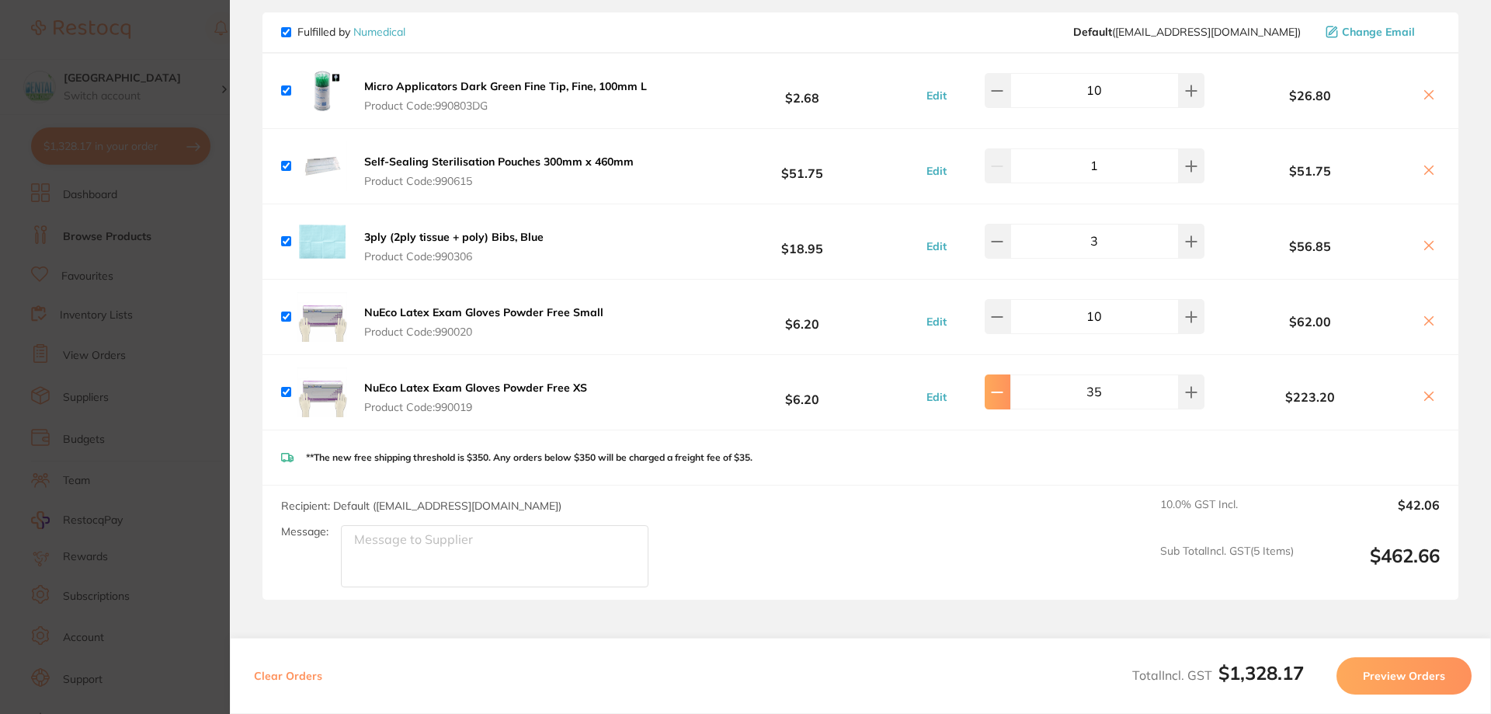
click at [997, 386] on icon at bounding box center [997, 392] width 12 height 12
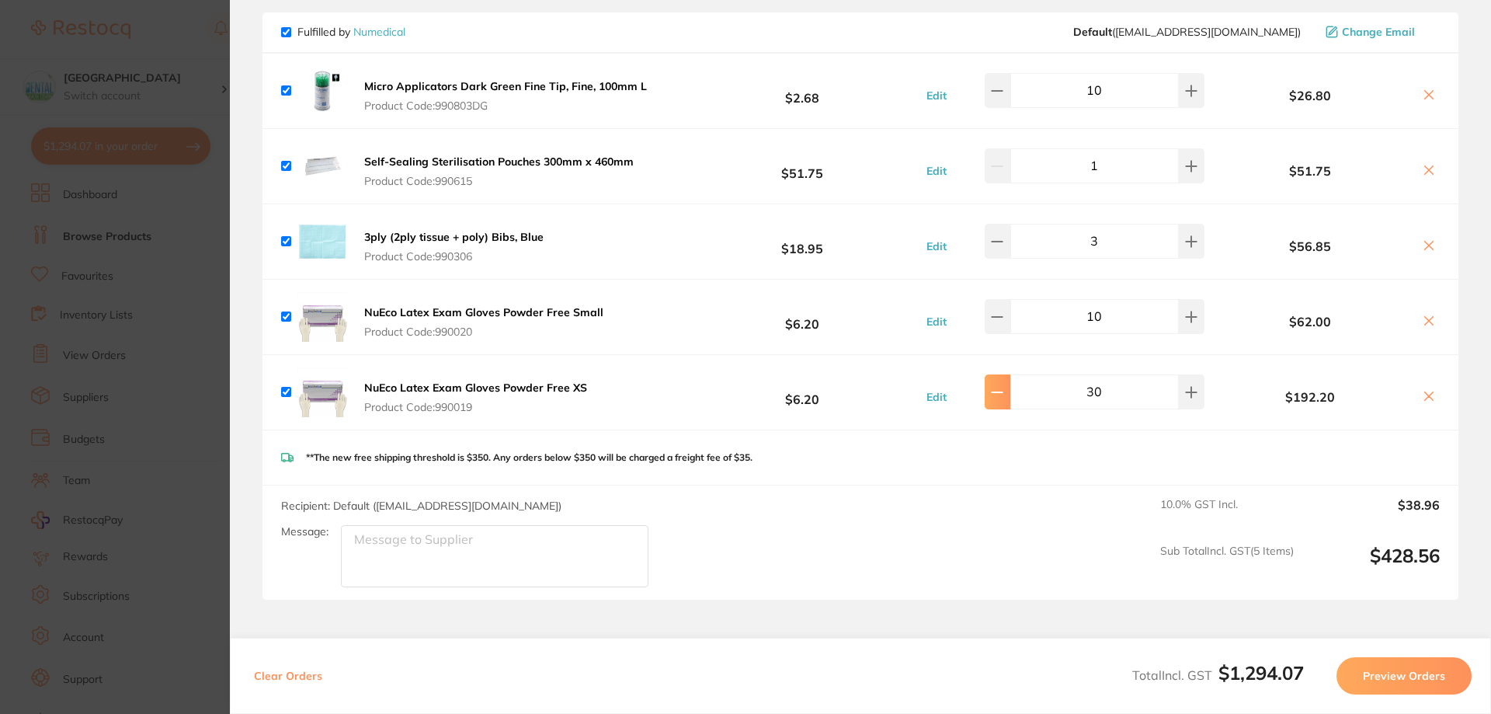
click at [997, 386] on icon at bounding box center [997, 392] width 12 height 12
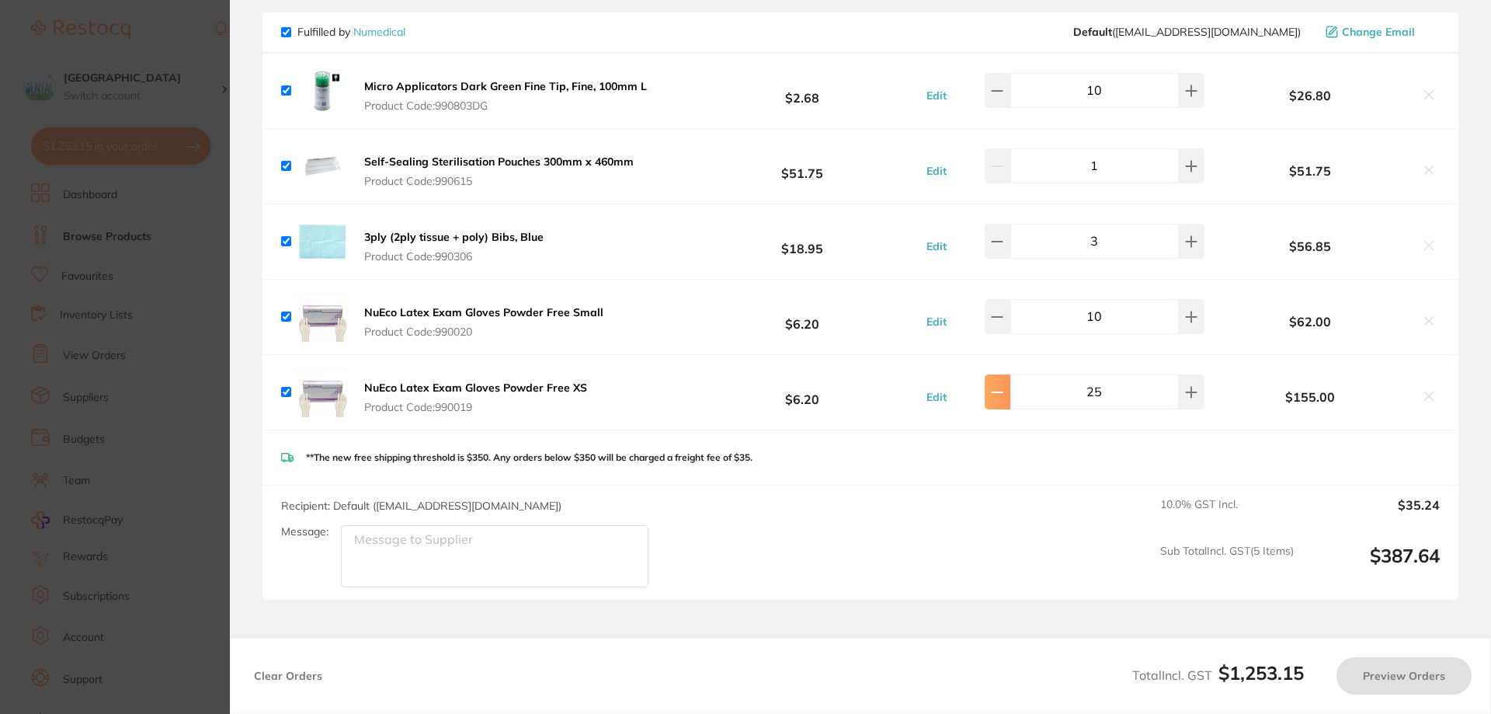
click at [997, 386] on icon at bounding box center [997, 392] width 12 height 12
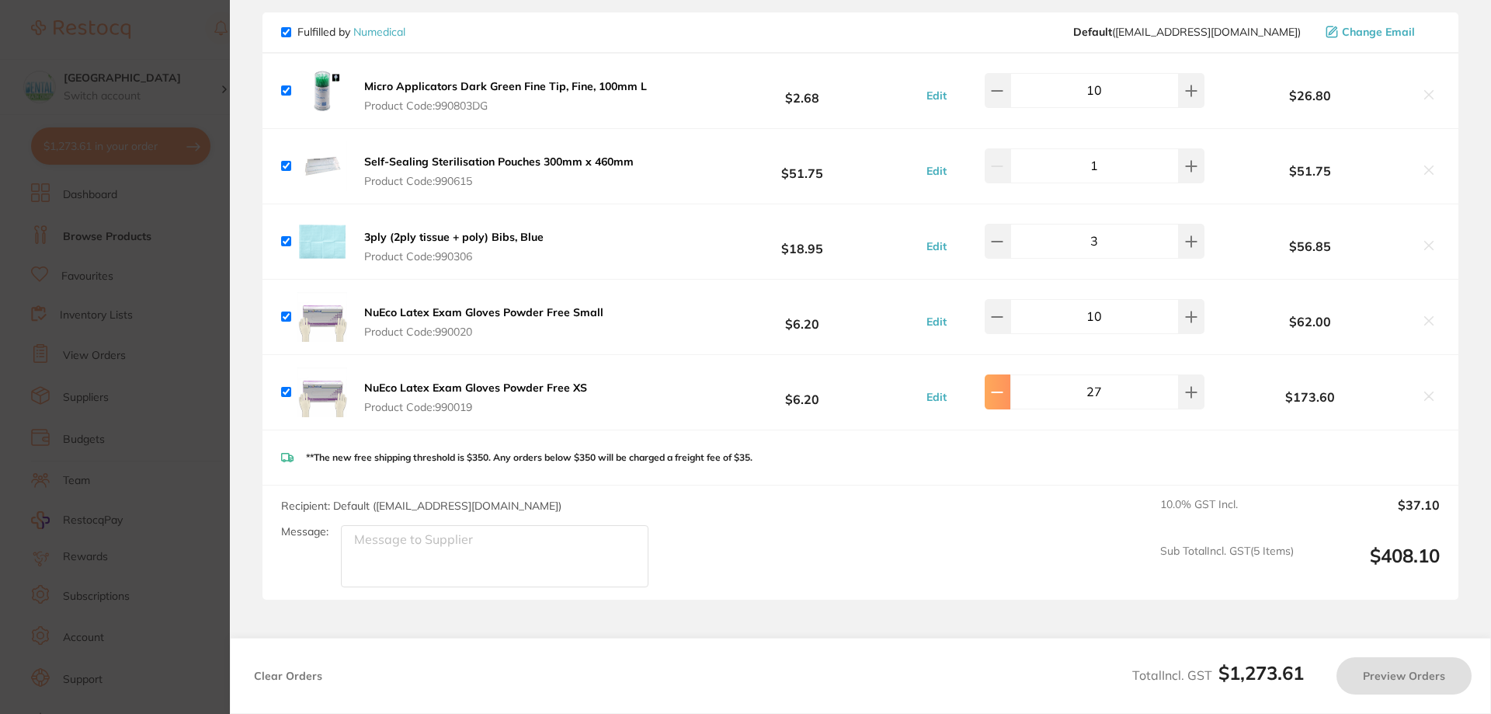
click at [997, 386] on icon at bounding box center [997, 392] width 12 height 12
click at [998, 386] on icon at bounding box center [997, 392] width 12 height 12
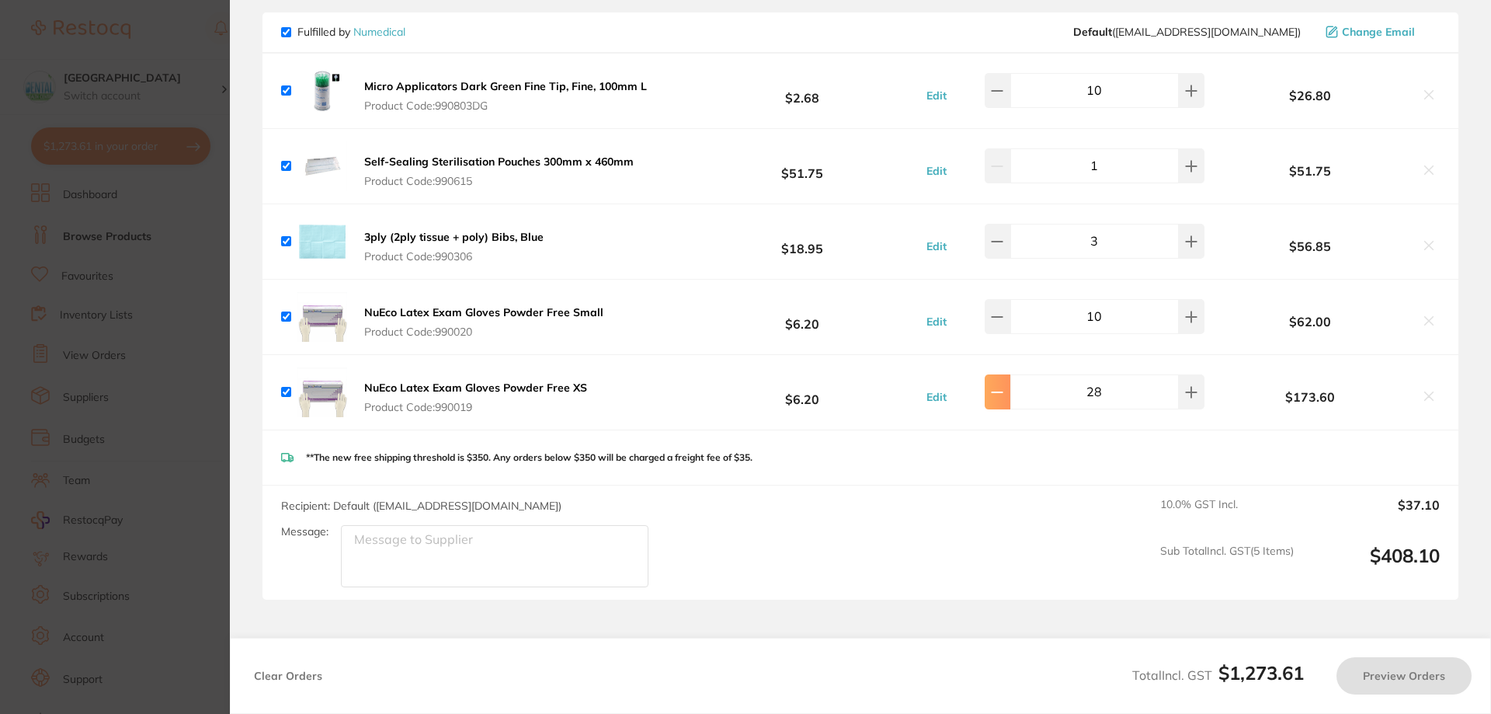
click at [998, 386] on icon at bounding box center [997, 392] width 12 height 12
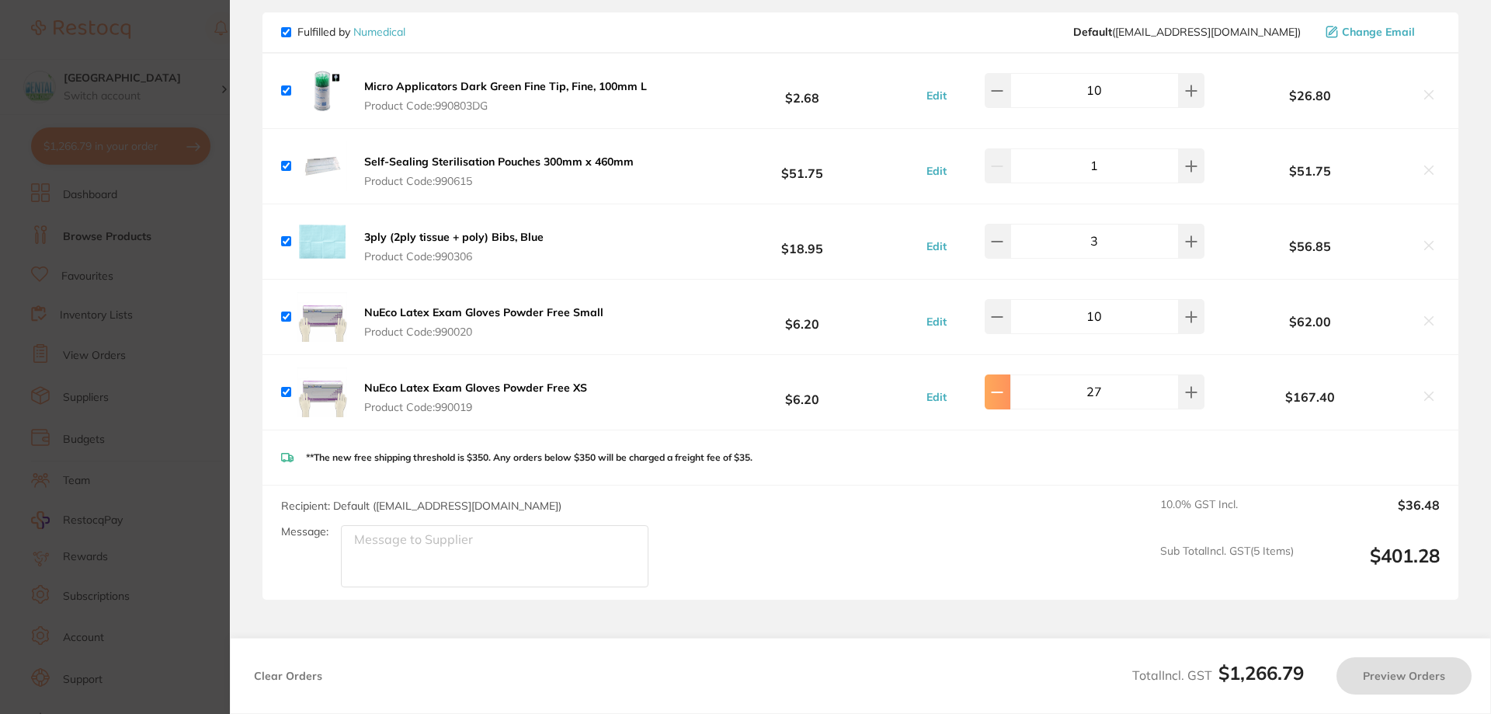
click at [998, 386] on icon at bounding box center [997, 392] width 12 height 12
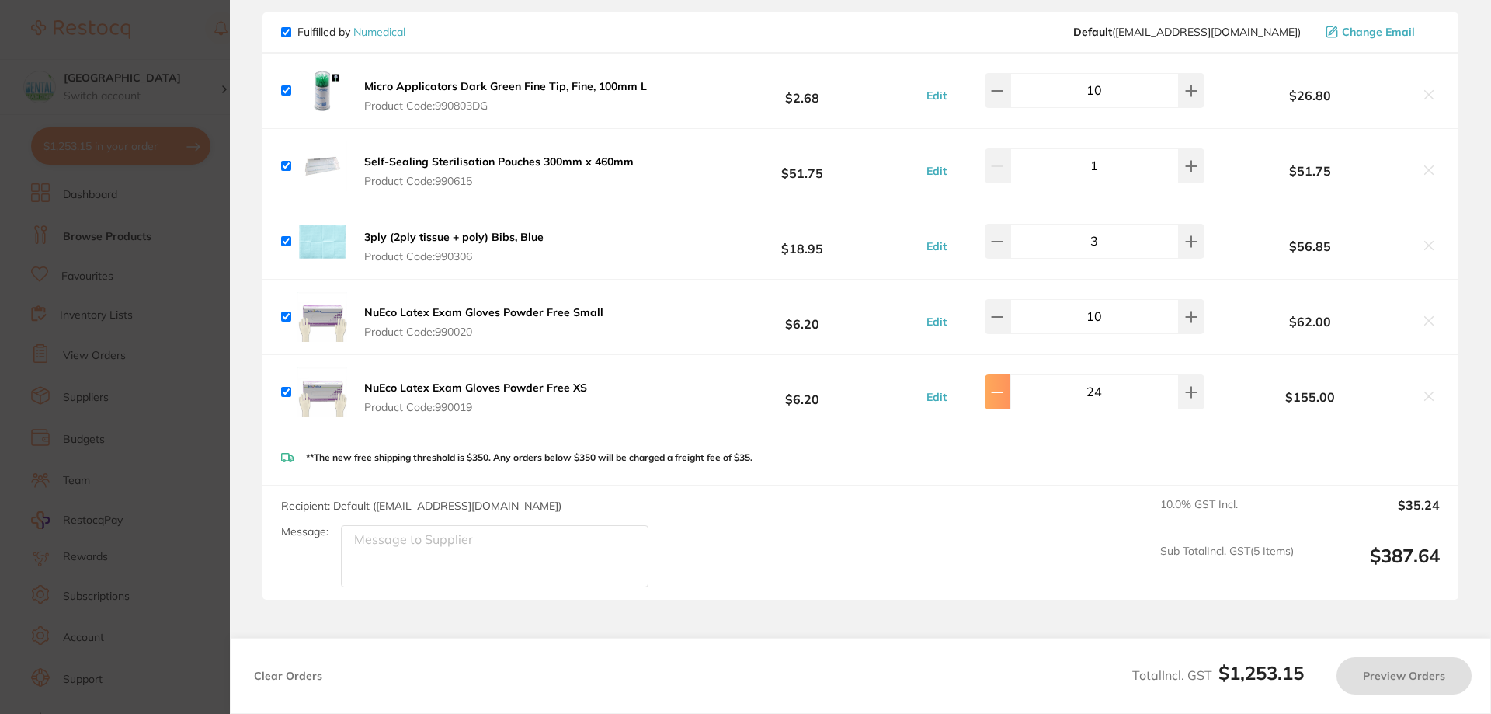
click at [998, 386] on icon at bounding box center [997, 392] width 12 height 12
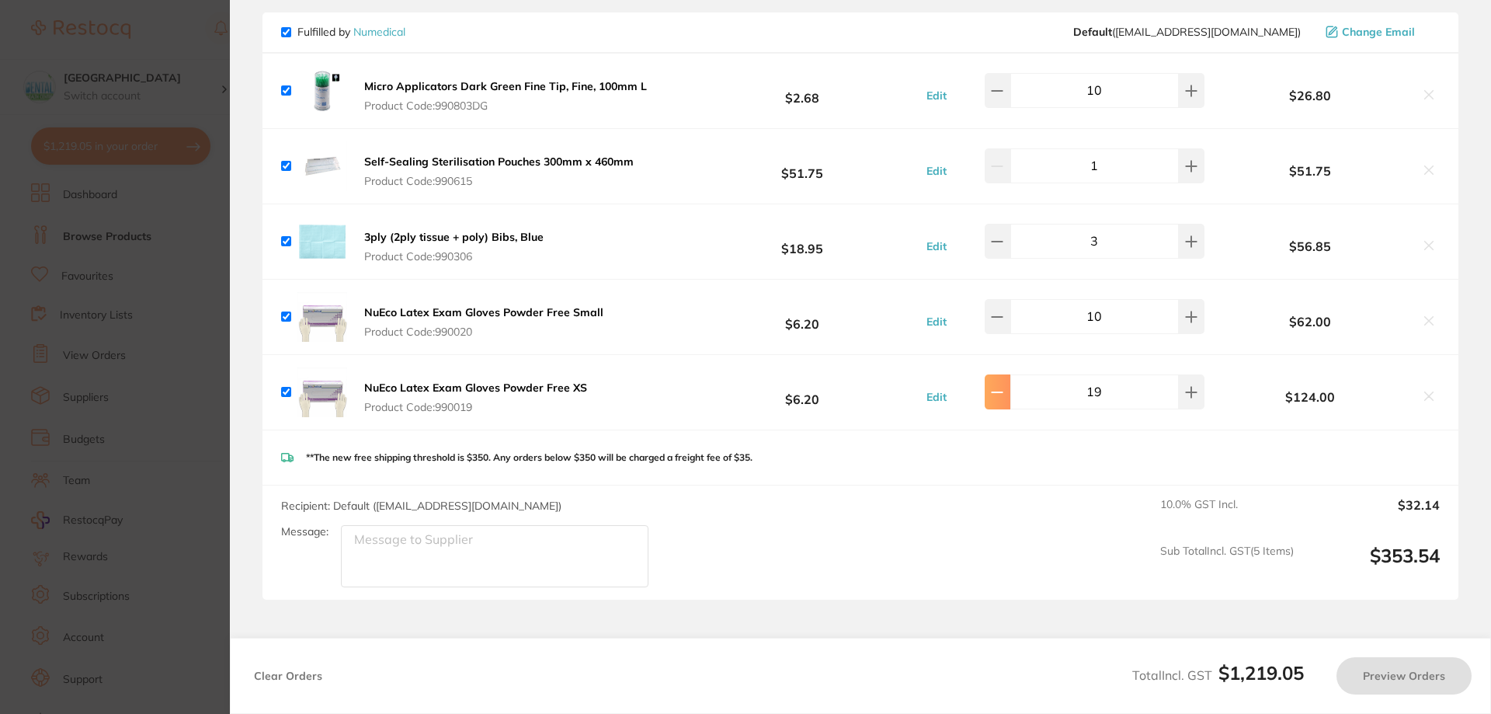
click at [998, 386] on icon at bounding box center [997, 392] width 12 height 12
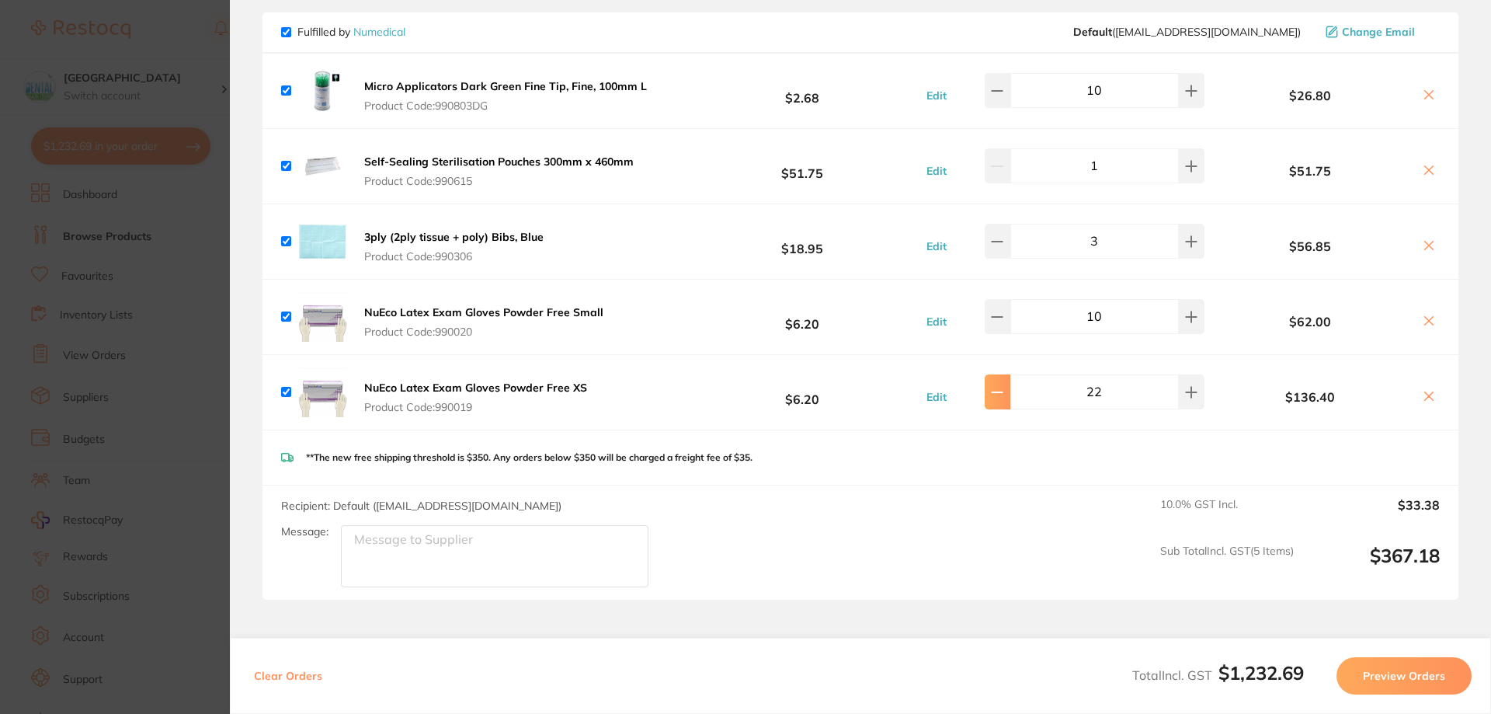
click at [998, 386] on icon at bounding box center [997, 392] width 12 height 12
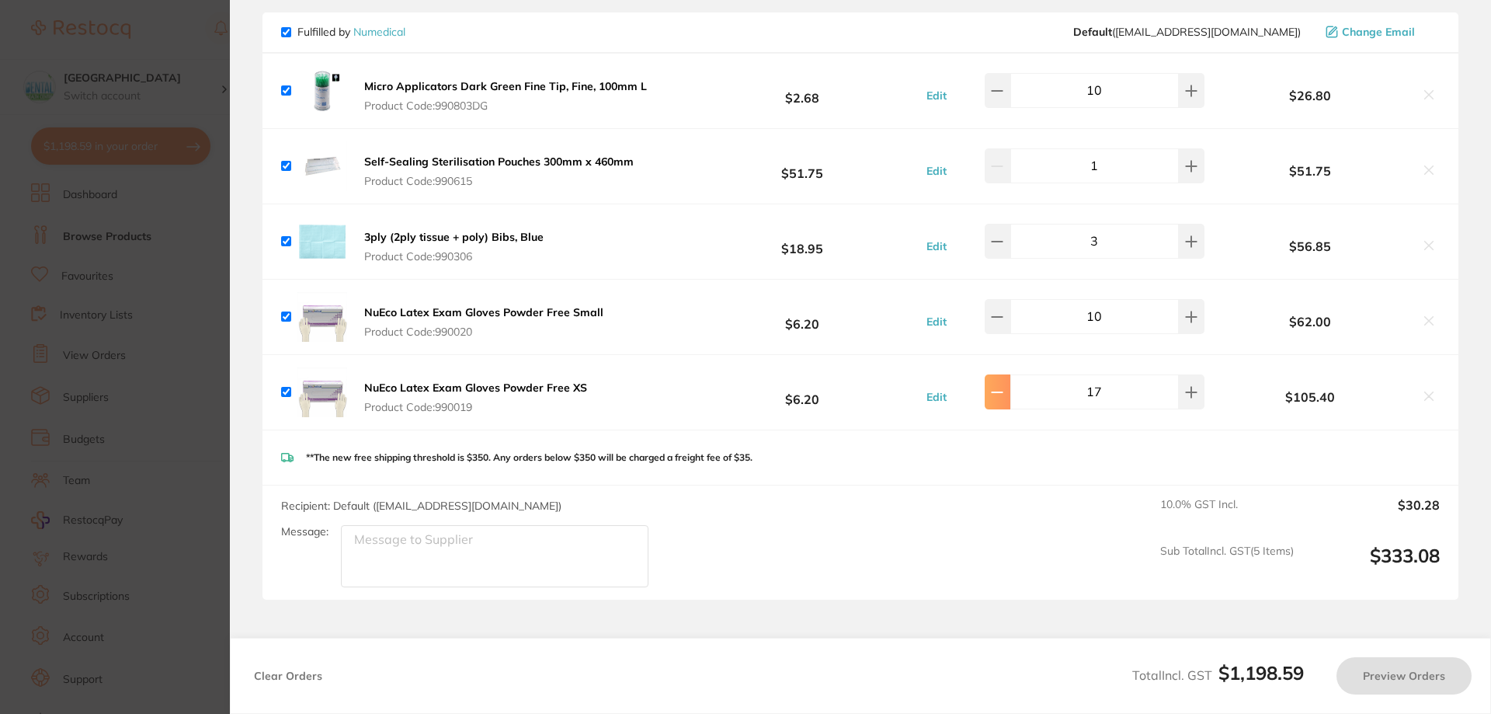
click at [998, 386] on icon at bounding box center [997, 392] width 12 height 12
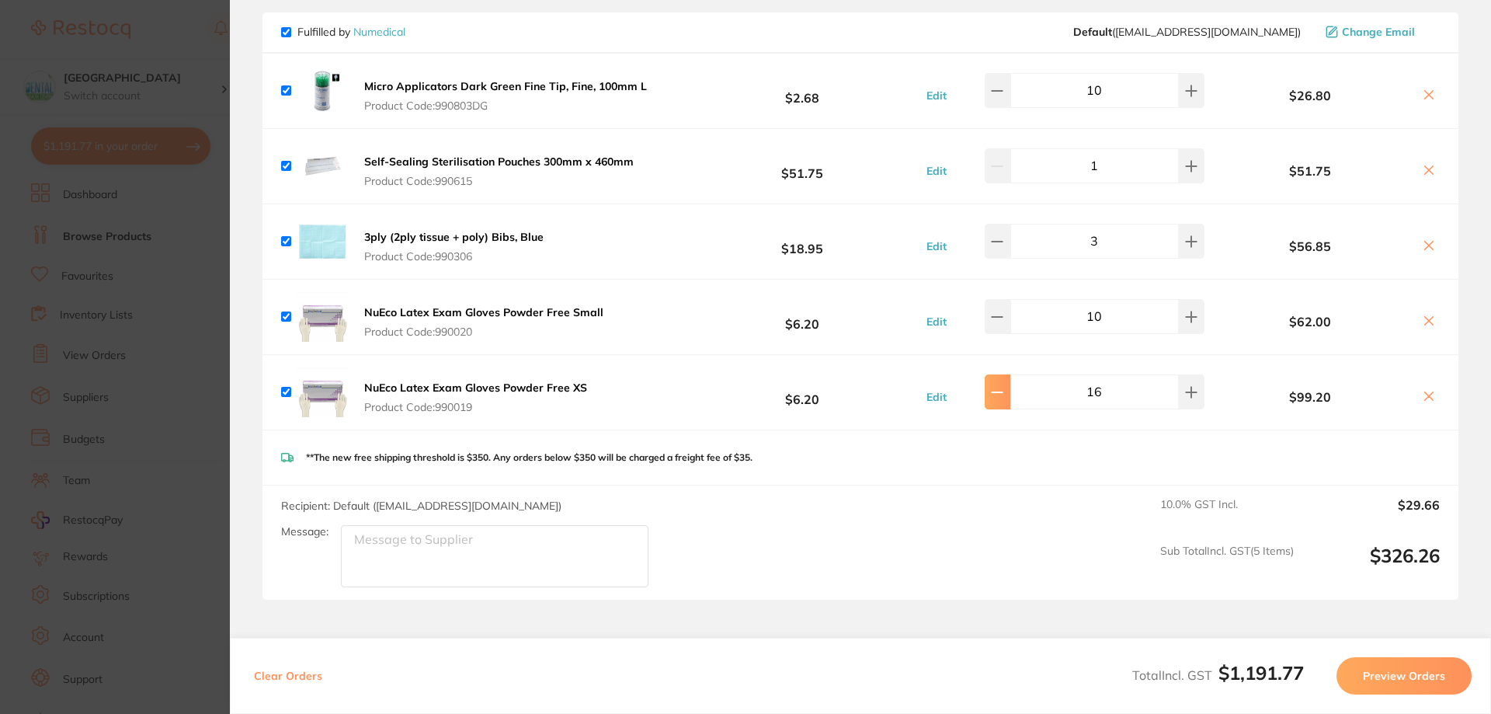
click at [998, 386] on icon at bounding box center [997, 392] width 12 height 12
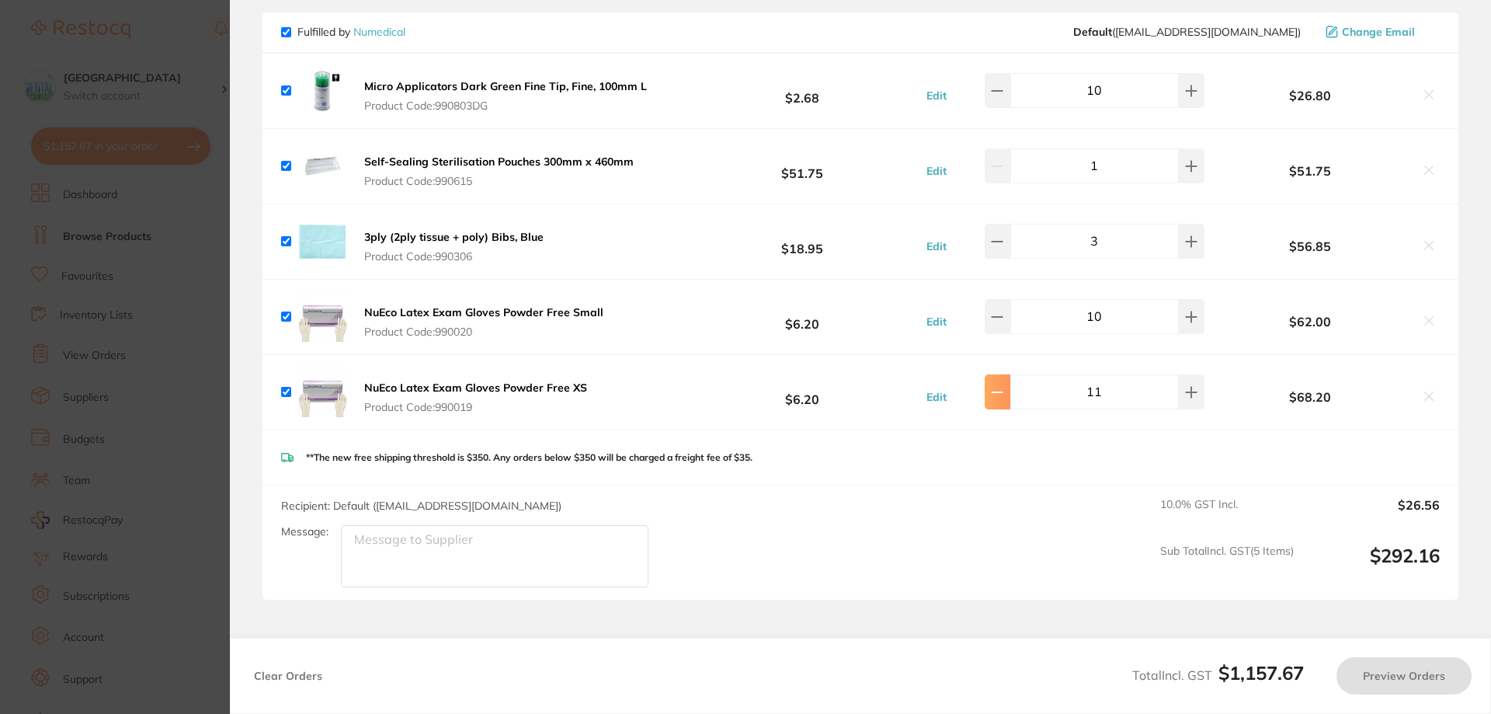
click at [998, 386] on icon at bounding box center [997, 392] width 12 height 12
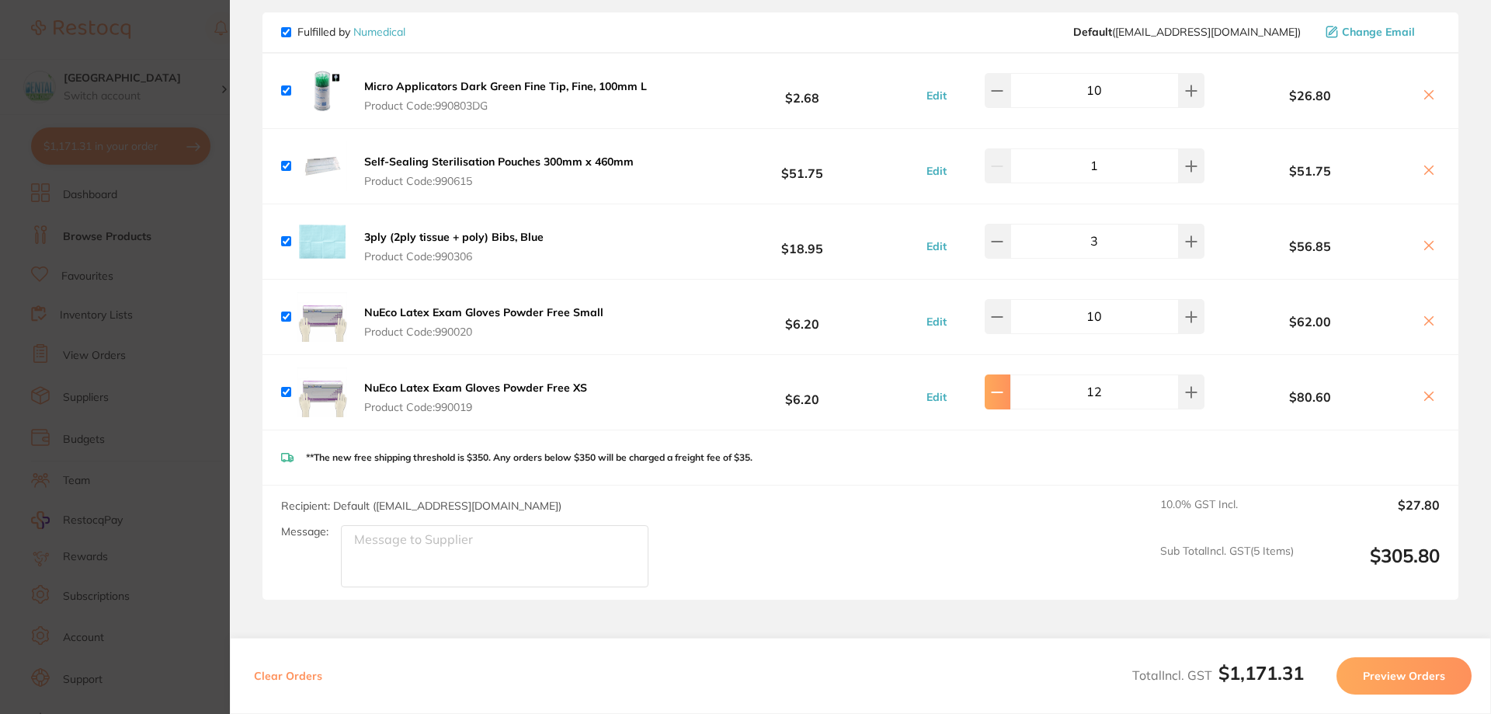
click at [998, 386] on icon at bounding box center [997, 392] width 12 height 12
type input "10"
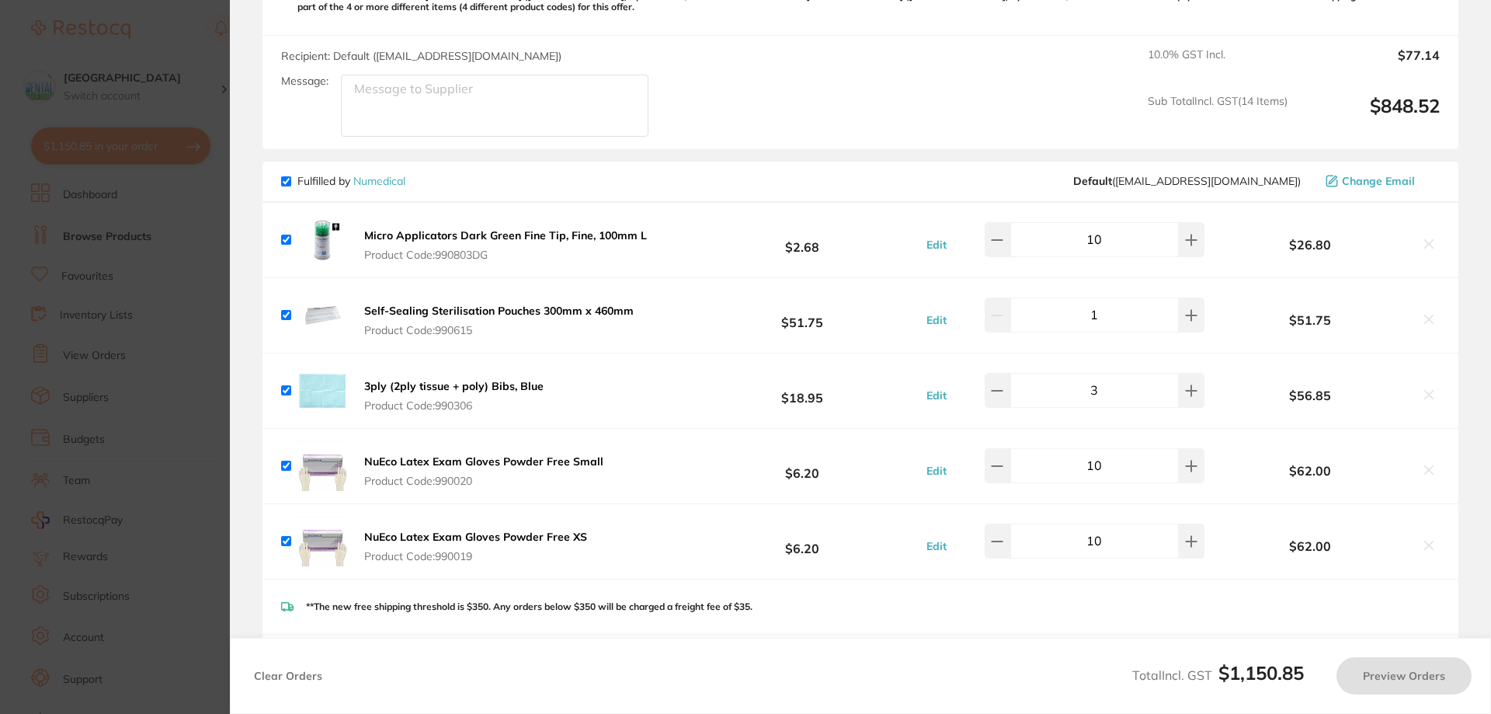
scroll to position [1590, 0]
